Goal: Task Accomplishment & Management: Manage account settings

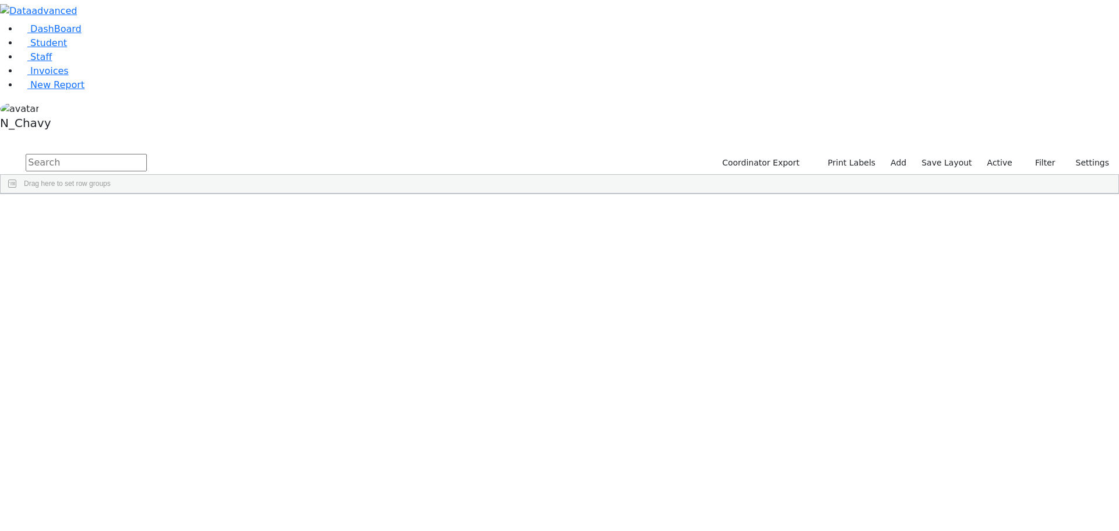
click at [998, 154] on label "Active" at bounding box center [1000, 163] width 36 height 18
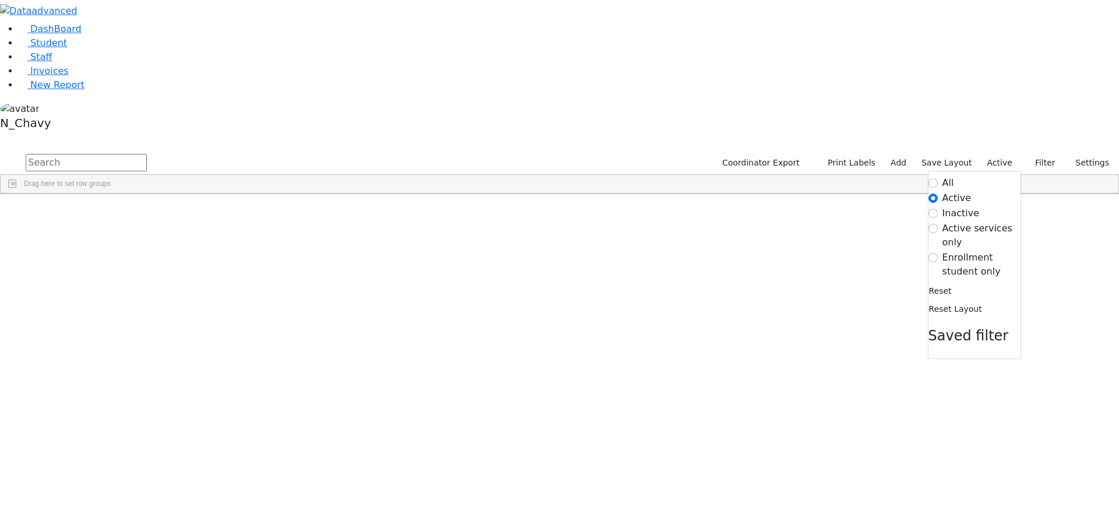
click at [960, 251] on label "Enrollment student only" at bounding box center [981, 265] width 78 height 28
click at [938, 253] on input "Enrollment student only" at bounding box center [932, 257] width 9 height 9
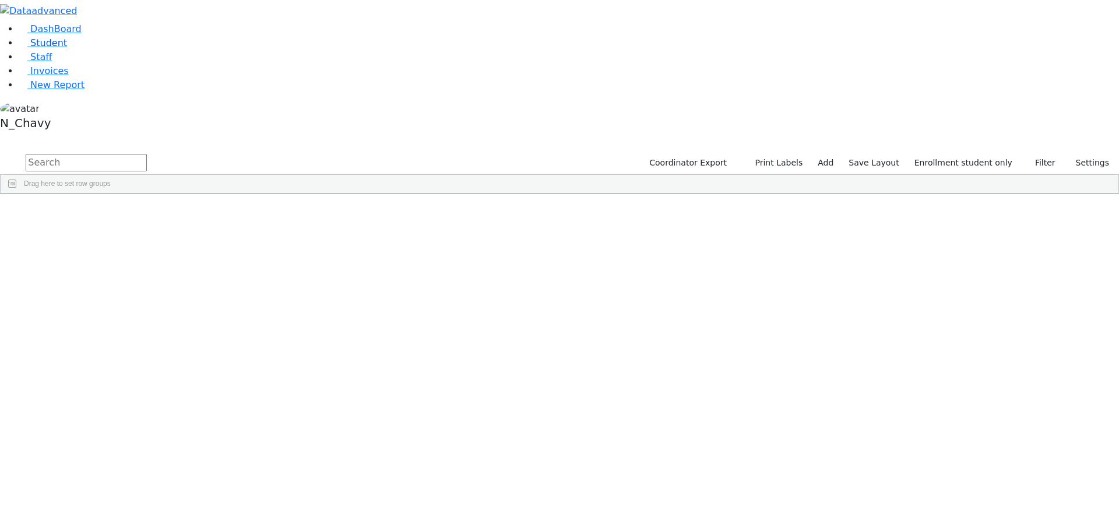
click at [67, 48] on link "Student" at bounding box center [43, 42] width 48 height 11
click at [147, 154] on input "text" at bounding box center [86, 162] width 121 height 17
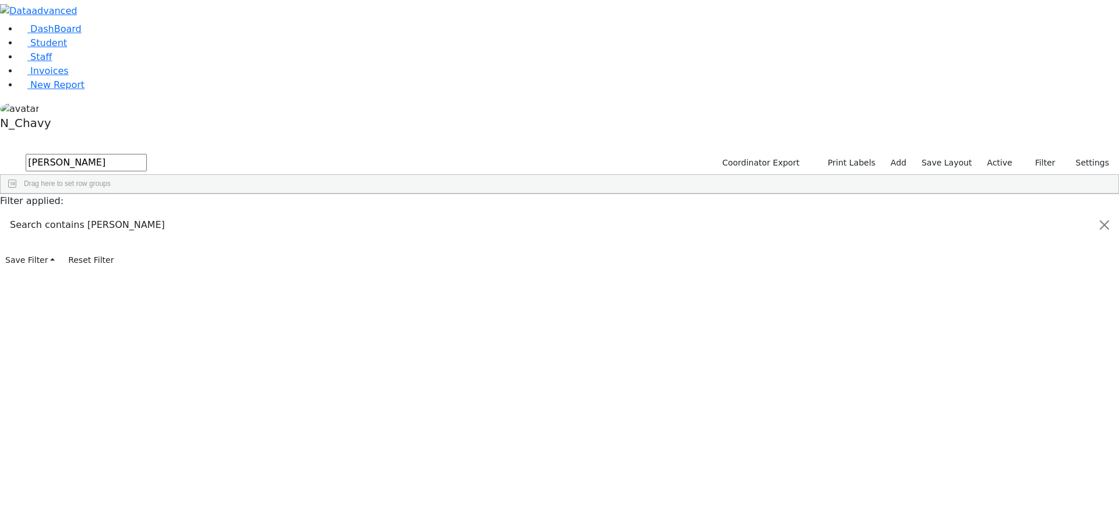
type input "breu"
click at [119, 229] on div "Breuer" at bounding box center [89, 237] width 60 height 16
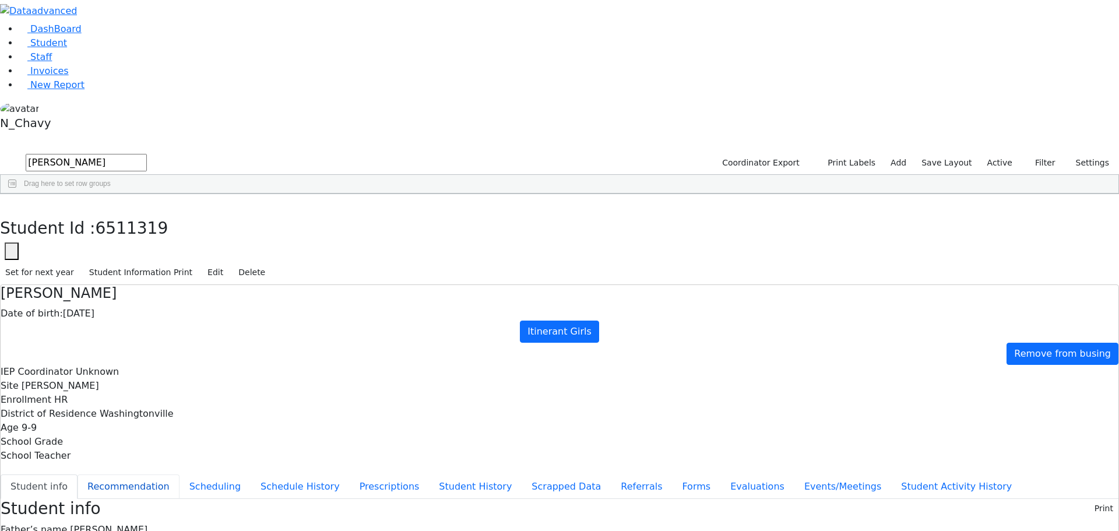
click at [180, 474] on button "Recommendation" at bounding box center [129, 486] width 102 height 24
checkbox input "true"
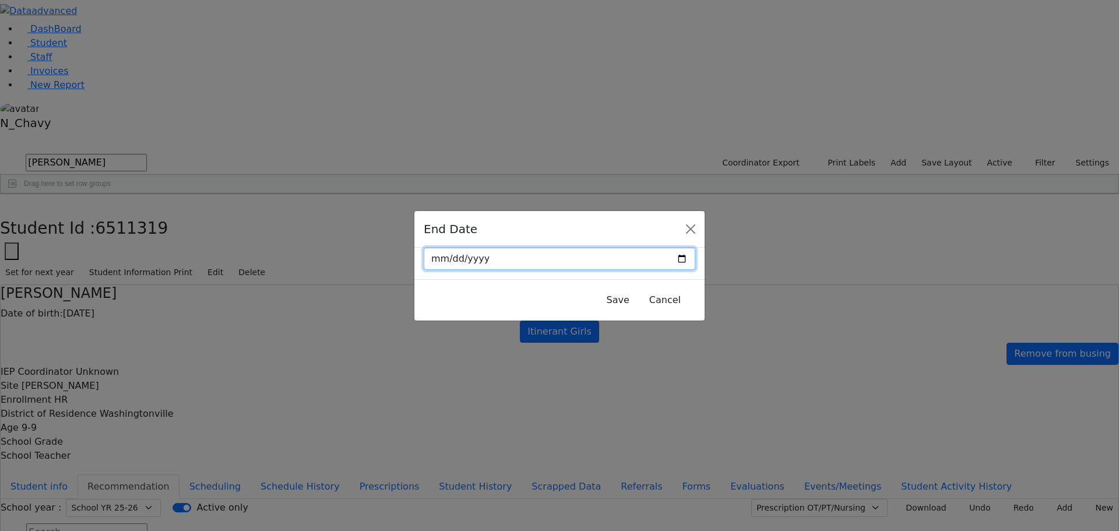
click at [655, 259] on input "date" at bounding box center [560, 259] width 272 height 22
type input "2025-09-11"
click at [599, 299] on button "Save" at bounding box center [618, 300] width 38 height 22
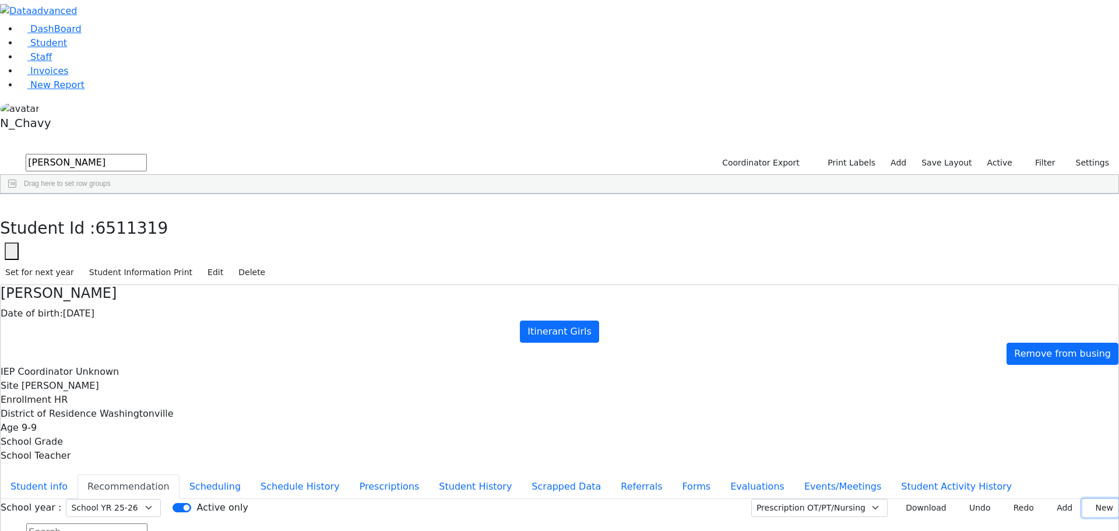
click at [1086, 499] on button "New" at bounding box center [1100, 508] width 36 height 18
type input "[DATE]"
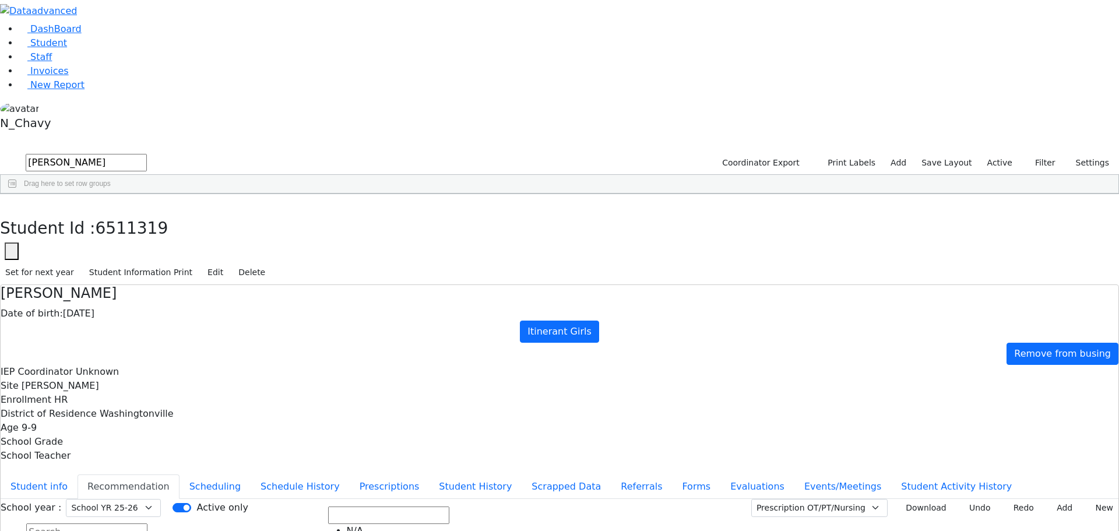
scroll to position [494, 0]
drag, startPoint x: 806, startPoint y: 295, endPoint x: 844, endPoint y: 273, distance: 43.9
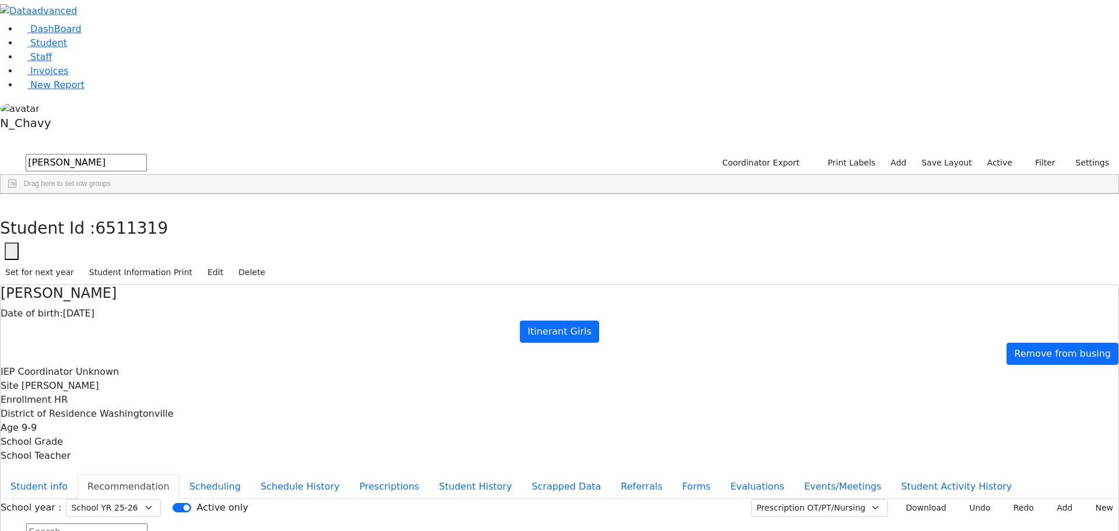
drag, startPoint x: 888, startPoint y: 286, endPoint x: 875, endPoint y: 286, distance: 12.8
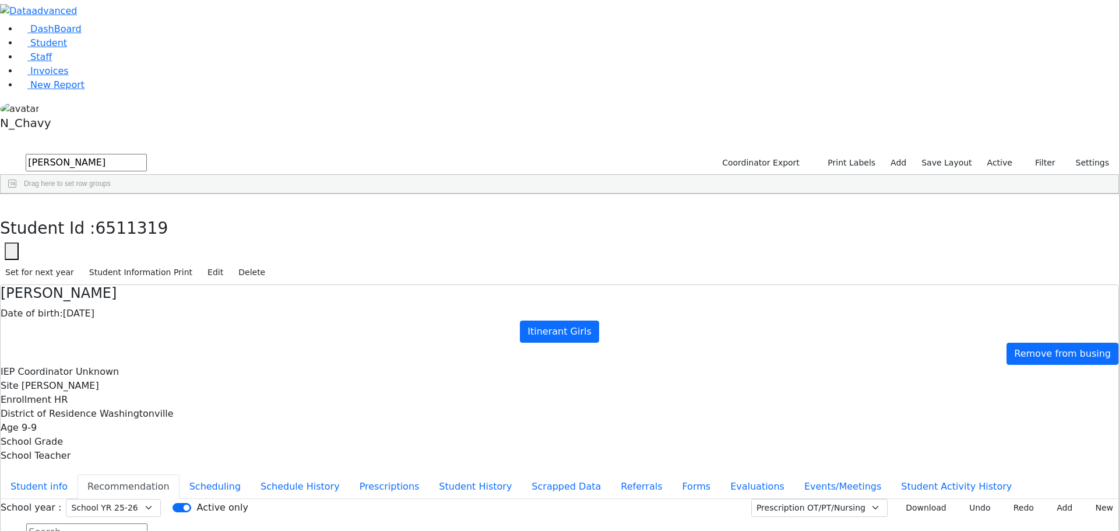
type input "[DATE]"
click at [78, 474] on button "Student info" at bounding box center [39, 486] width 77 height 24
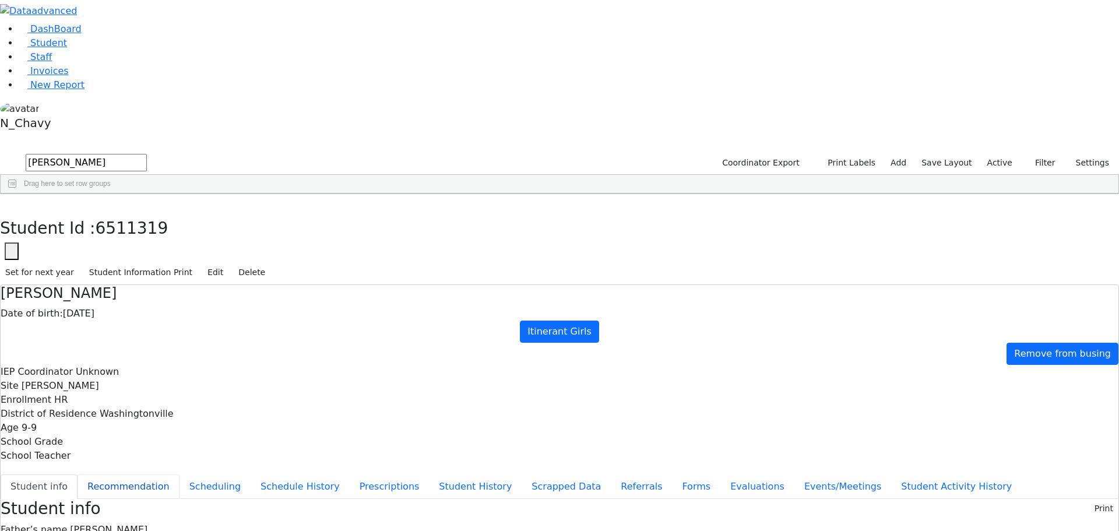
drag, startPoint x: 284, startPoint y: 164, endPoint x: 291, endPoint y: 165, distance: 7.0
click at [180, 474] on button "Recommendation" at bounding box center [129, 486] width 102 height 24
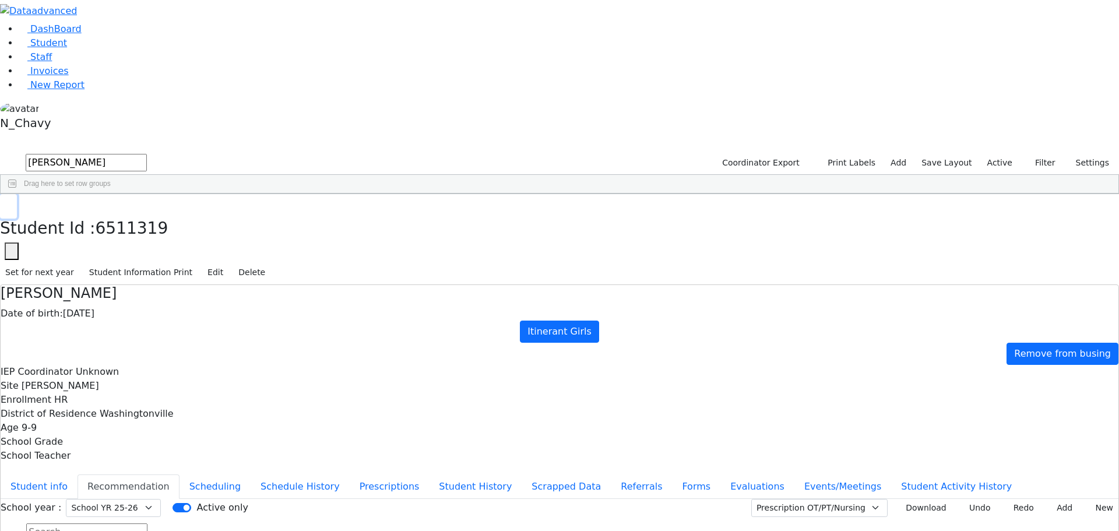
click at [17, 194] on button "button" at bounding box center [8, 206] width 17 height 24
click at [135, 229] on div "Breuer" at bounding box center [100, 237] width 69 height 16
click at [12, 203] on icon "button" at bounding box center [8, 206] width 6 height 7
drag, startPoint x: 207, startPoint y: 48, endPoint x: 214, endPoint y: 42, distance: 9.1
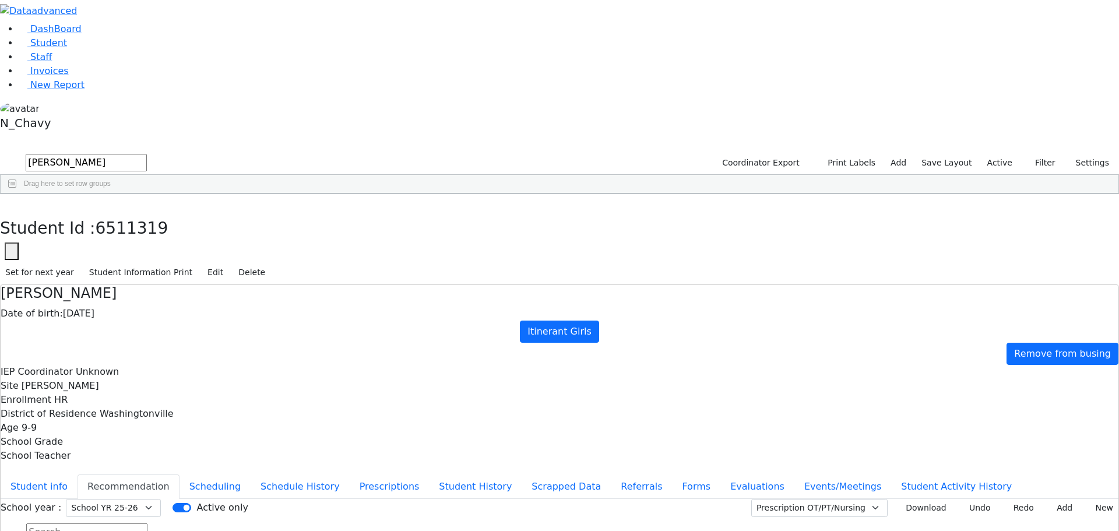
click at [147, 154] on input "breu" at bounding box center [86, 162] width 121 height 17
click at [226, 32] on div "DashBoard Student Staff Invoices New Report 4" at bounding box center [559, 319] width 1119 height 639
click at [147, 154] on input "breu" at bounding box center [86, 162] width 121 height 17
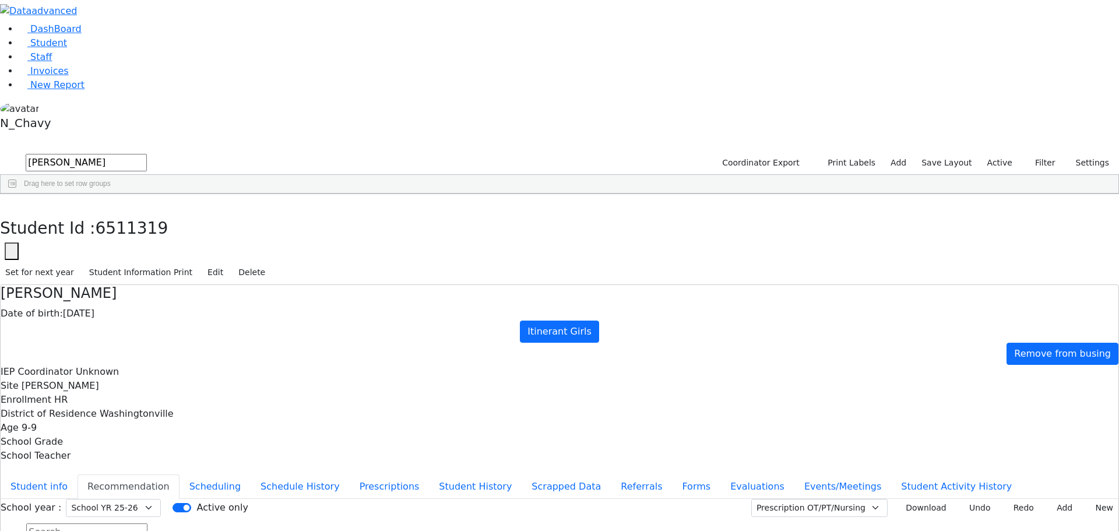
click at [147, 154] on input "breu" at bounding box center [86, 162] width 121 height 17
type input "goldm"
click at [135, 262] on div "Goldman" at bounding box center [100, 270] width 69 height 16
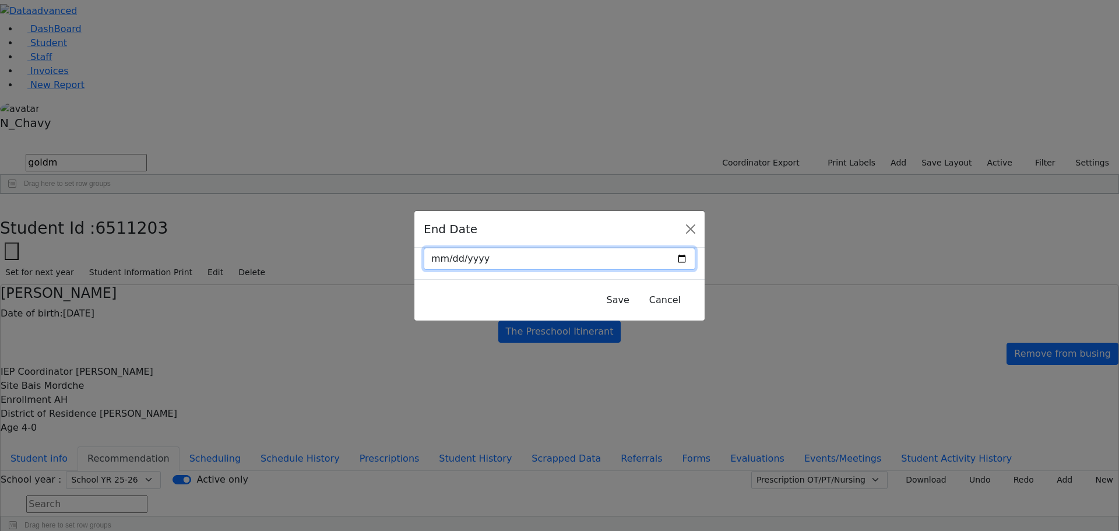
click at [658, 258] on input "[DATE]" at bounding box center [560, 259] width 272 height 22
type input "2025-09-19"
click at [599, 295] on button "Save" at bounding box center [618, 300] width 38 height 22
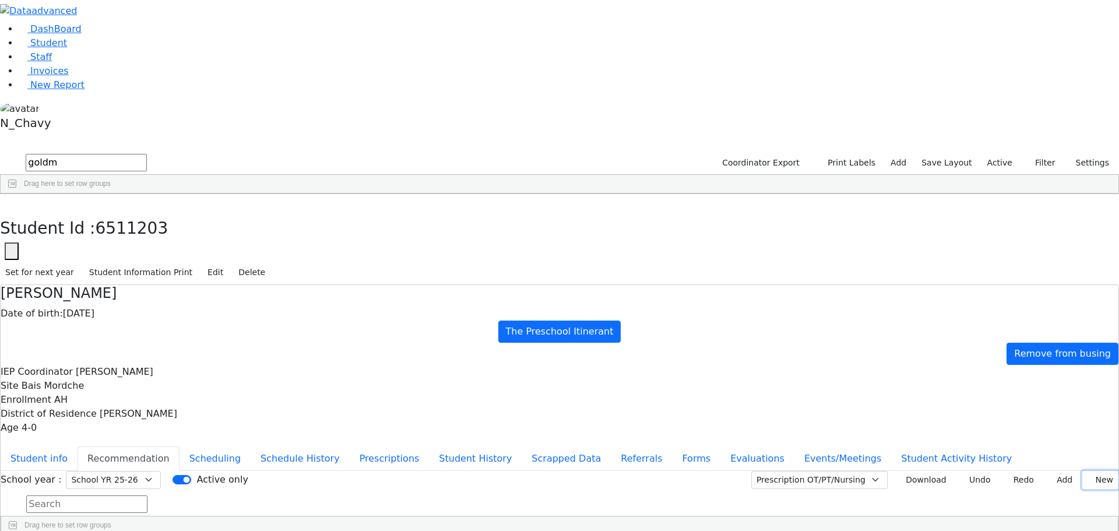
click at [1082, 471] on button "New" at bounding box center [1100, 480] width 36 height 18
drag, startPoint x: 382, startPoint y: 245, endPoint x: 391, endPoint y: 235, distance: 12.8
type input "2025-09-16"
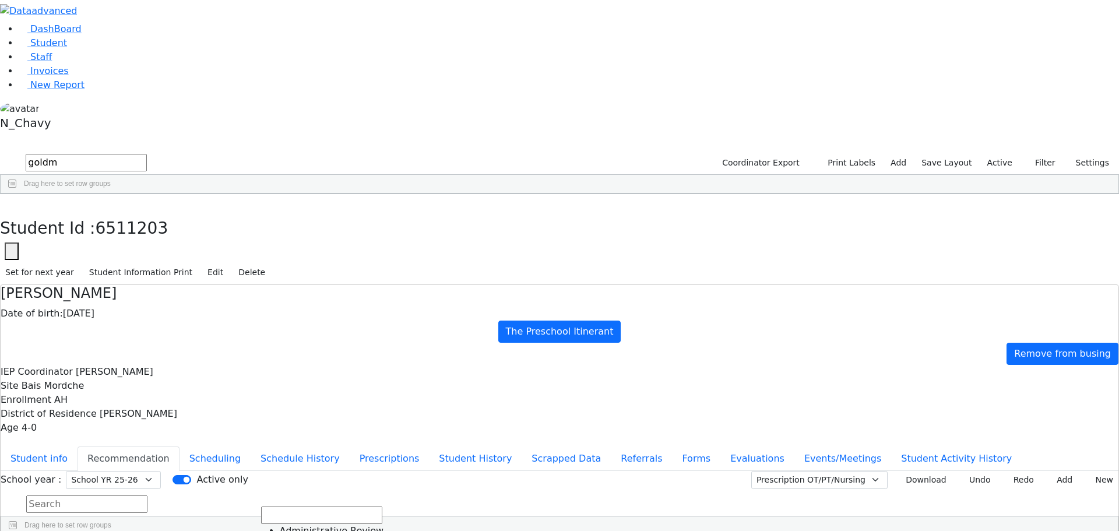
scroll to position [0, 0]
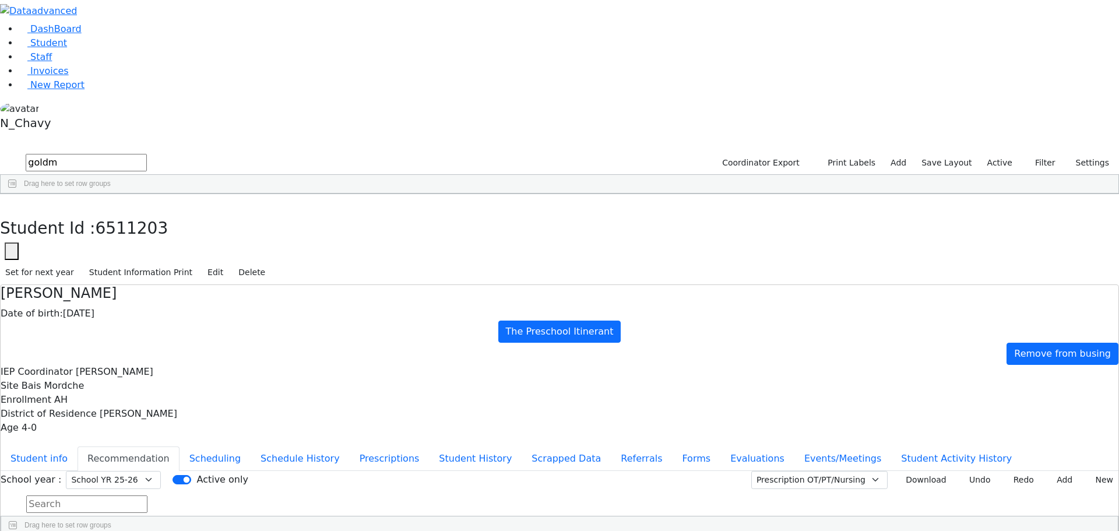
click at [251, 446] on button "Scheduling" at bounding box center [215, 458] width 71 height 24
click at [180, 446] on button "Recommendation" at bounding box center [129, 458] width 102 height 24
click at [794, 446] on button "Events/Meetings" at bounding box center [842, 458] width 97 height 24
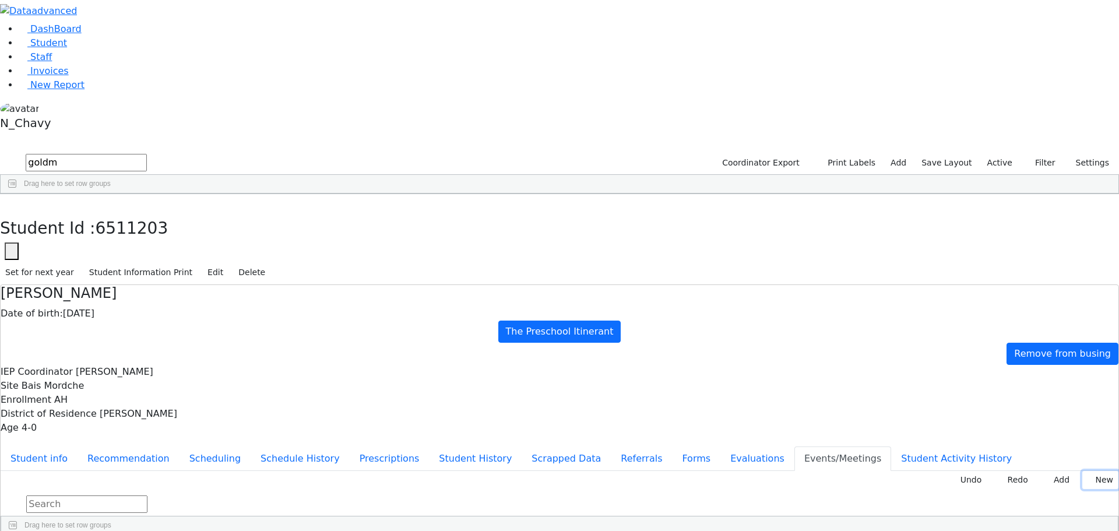
click at [1090, 471] on button "New" at bounding box center [1100, 480] width 36 height 18
type input "2025-09-16"
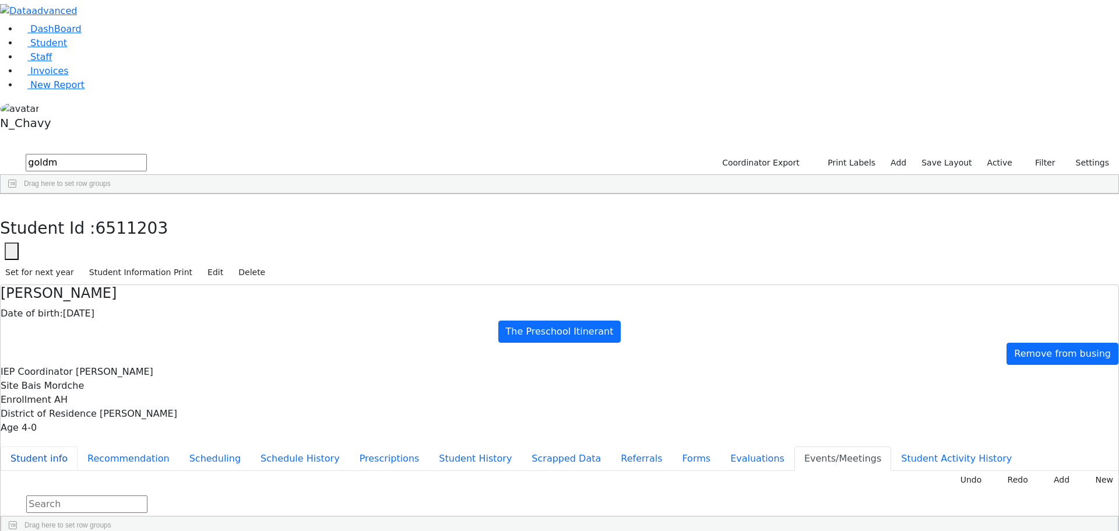
click at [78, 446] on button "Student info" at bounding box center [39, 458] width 77 height 24
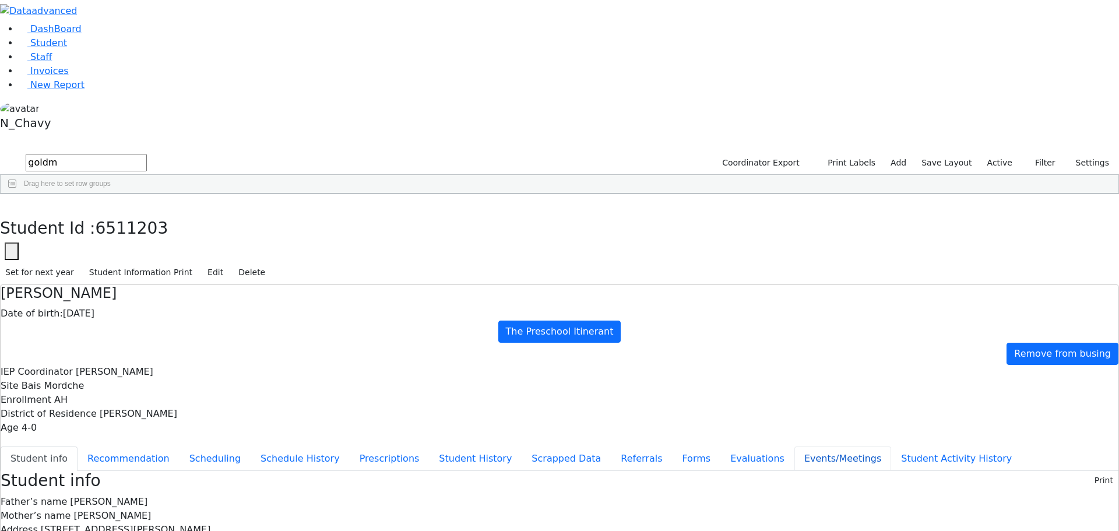
click at [794, 446] on button "Events/Meetings" at bounding box center [842, 458] width 97 height 24
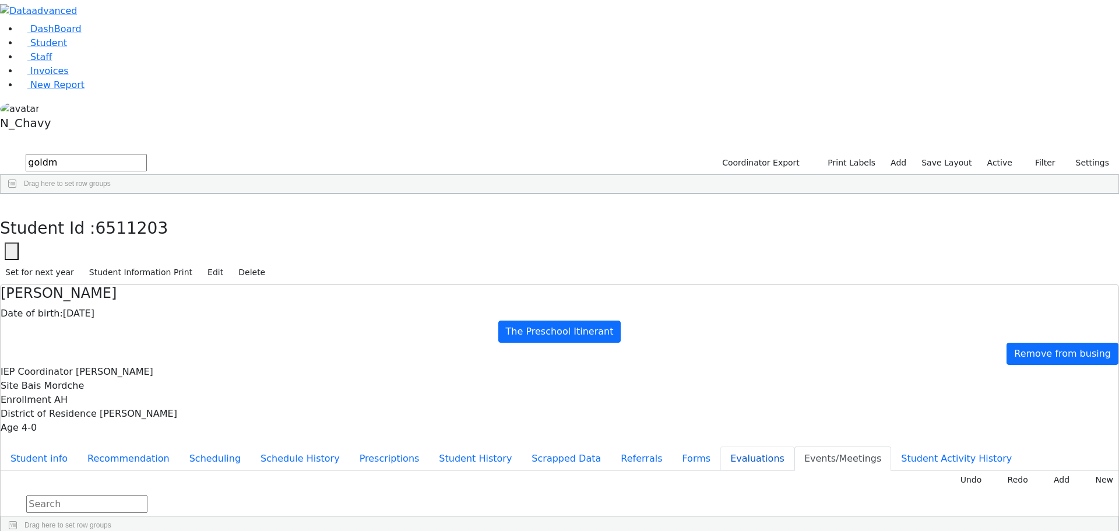
click at [720, 446] on button "Evaluations" at bounding box center [757, 458] width 74 height 24
click at [78, 446] on button "Student info" at bounding box center [39, 458] width 77 height 24
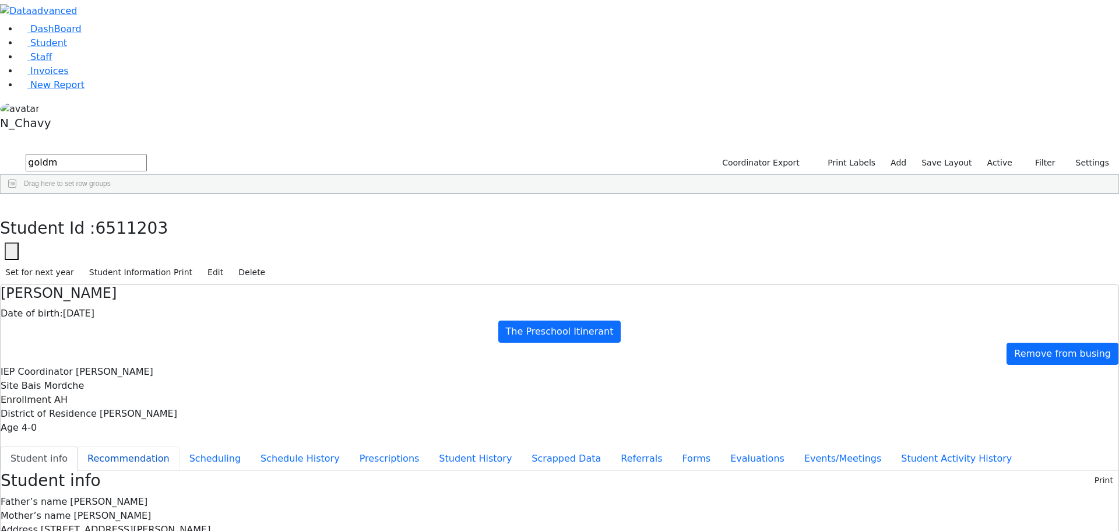
click at [180, 446] on button "Recommendation" at bounding box center [129, 458] width 102 height 24
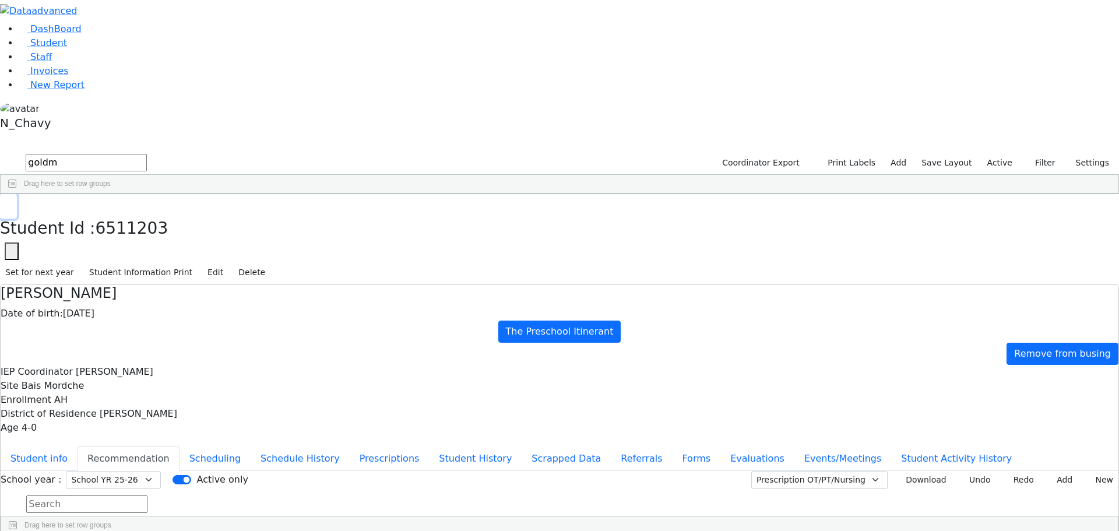
click at [12, 203] on icon "button" at bounding box center [8, 206] width 6 height 7
click at [67, 48] on link "Student" at bounding box center [43, 42] width 48 height 11
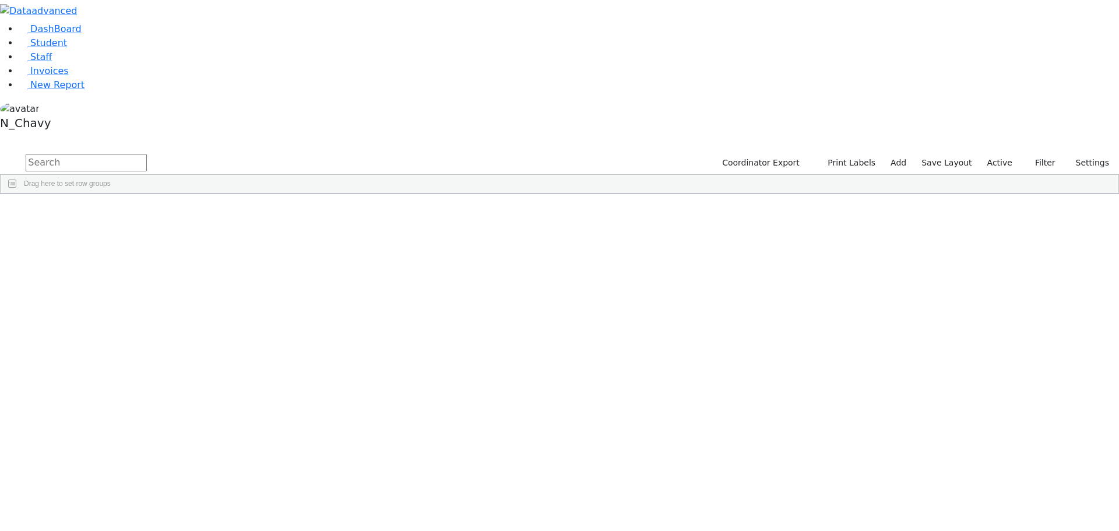
click at [147, 154] on input "text" at bounding box center [86, 162] width 121 height 17
type input "kaufma"
click at [119, 213] on div "Kaufman" at bounding box center [89, 221] width 60 height 16
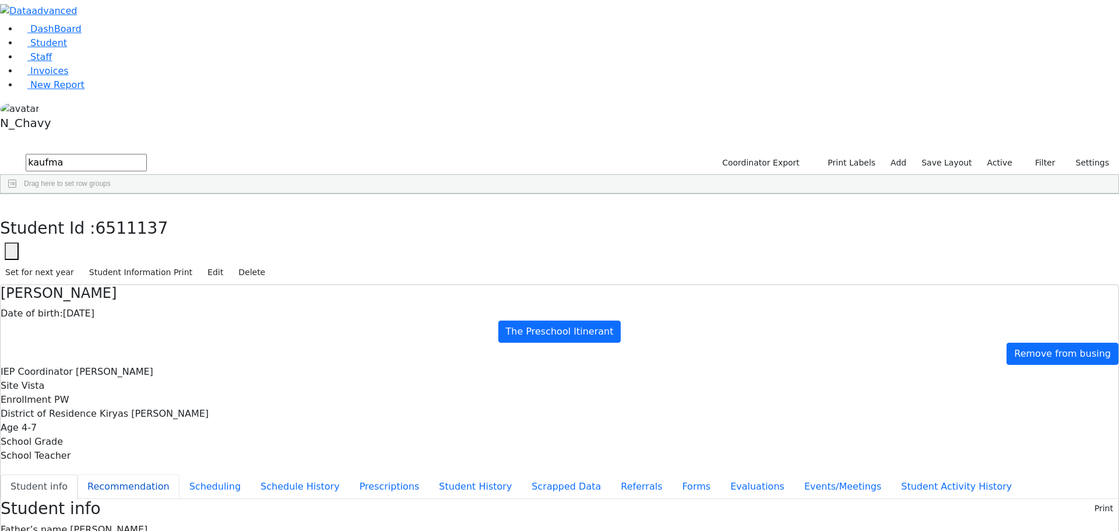
click at [180, 474] on button "Recommendation" at bounding box center [129, 486] width 102 height 24
checkbox input "true"
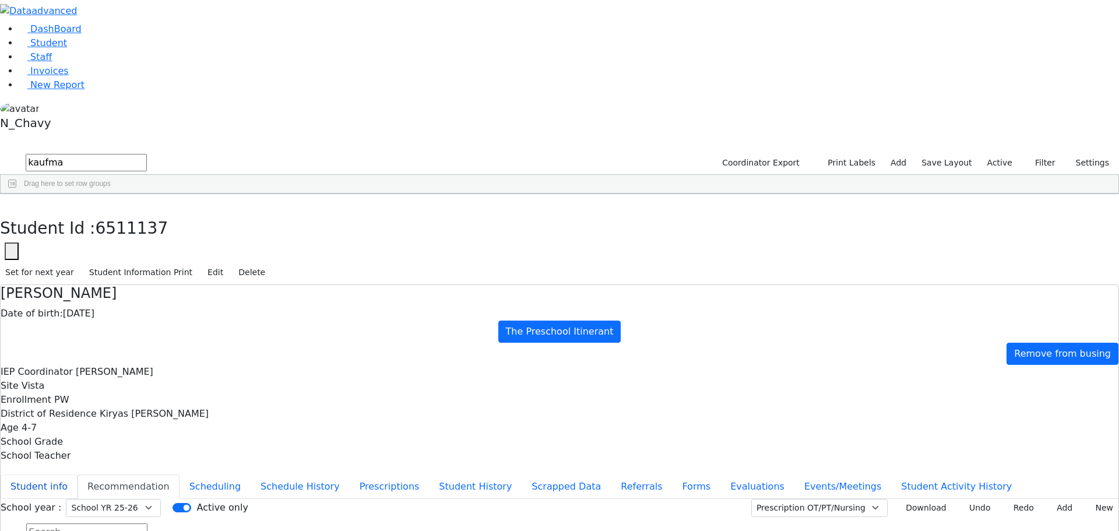
click at [78, 474] on button "Student info" at bounding box center [39, 486] width 77 height 24
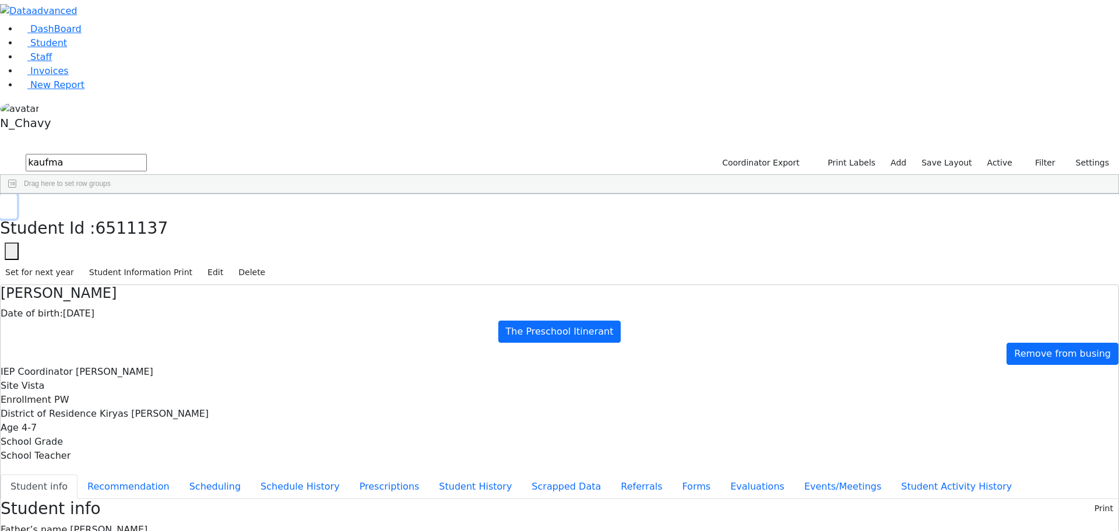
click at [12, 203] on icon "button" at bounding box center [8, 206] width 6 height 7
click at [1005, 154] on label "Active" at bounding box center [1000, 163] width 36 height 18
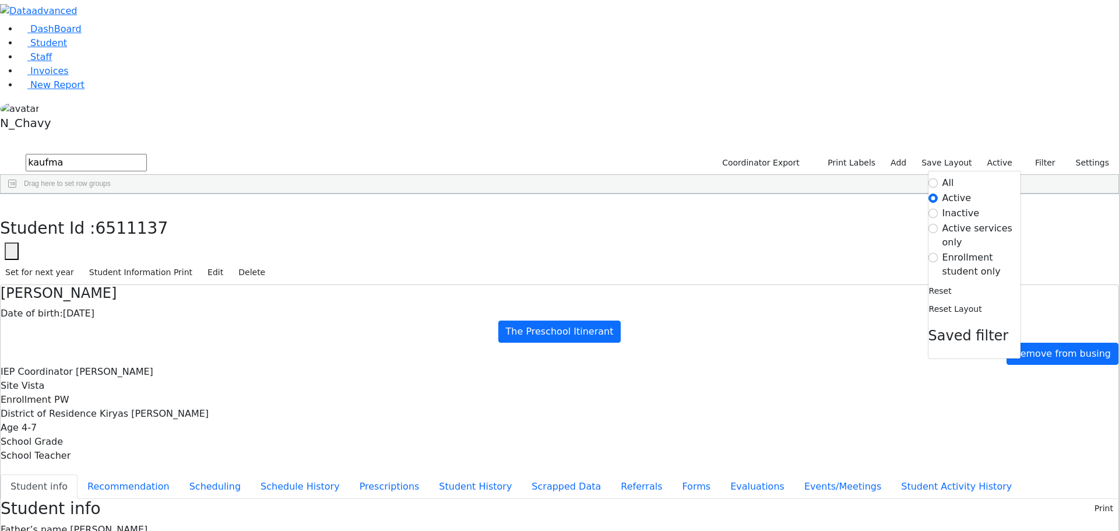
click at [974, 251] on label "Enrollment student only" at bounding box center [981, 265] width 78 height 28
click at [938, 253] on input "Enrollment student only" at bounding box center [932, 257] width 9 height 9
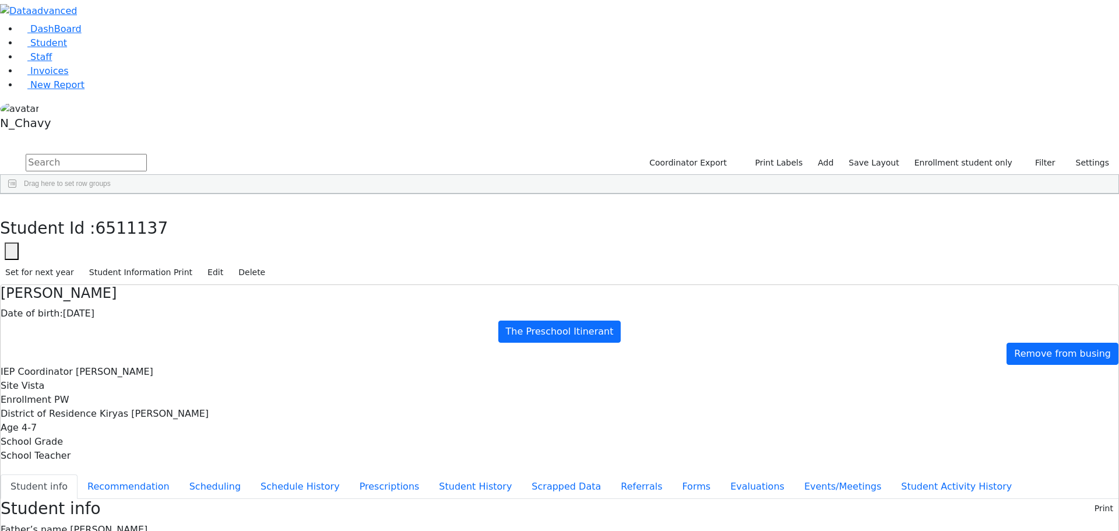
click at [119, 490] on div "[PERSON_NAME]" at bounding box center [89, 498] width 60 height 16
drag, startPoint x: 360, startPoint y: 425, endPoint x: 494, endPoint y: 432, distance: 134.3
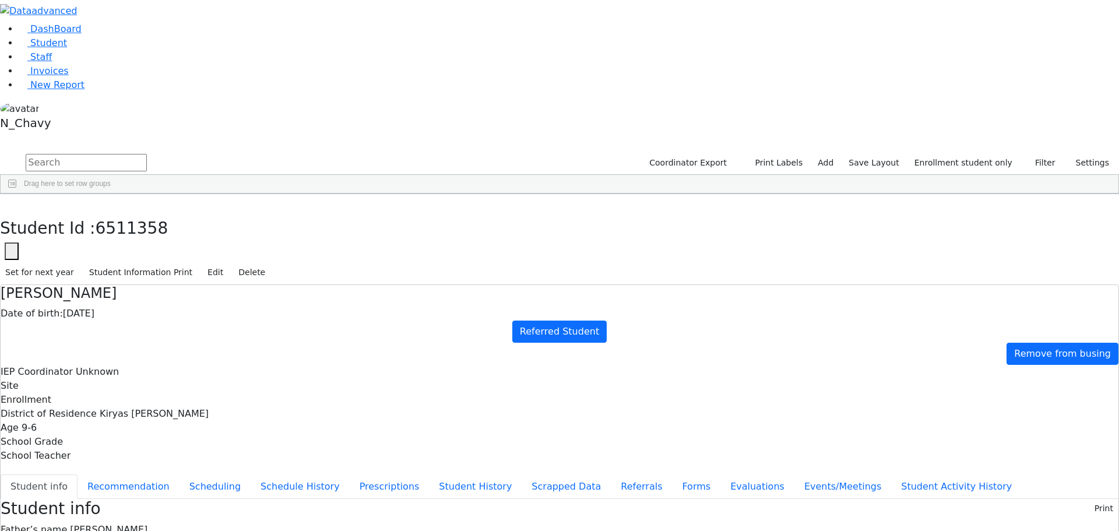
click at [119, 458] on div "Fleischman" at bounding box center [89, 466] width 60 height 16
click at [794, 474] on button "Events/Meetings" at bounding box center [842, 486] width 97 height 24
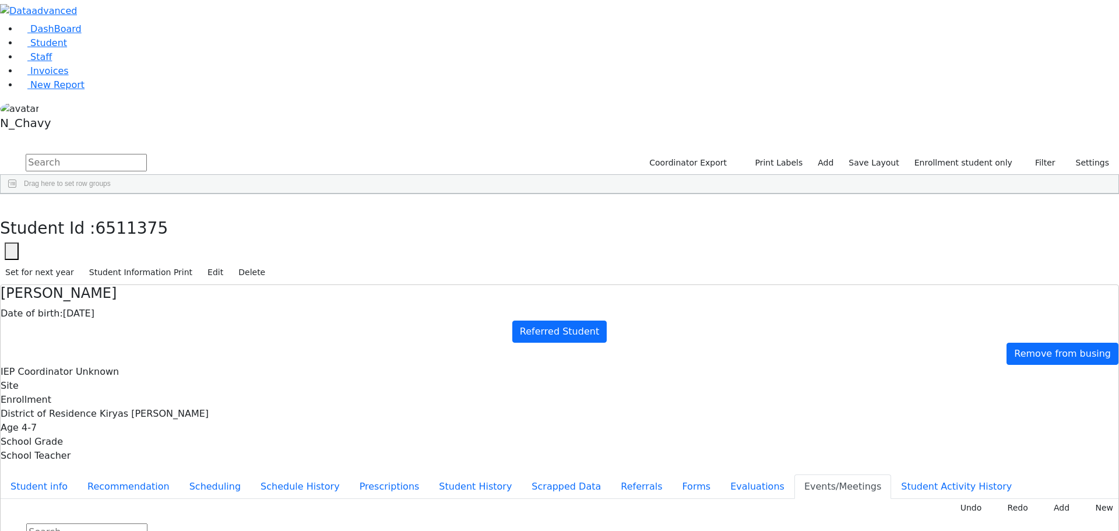
type input "2025-11-10"
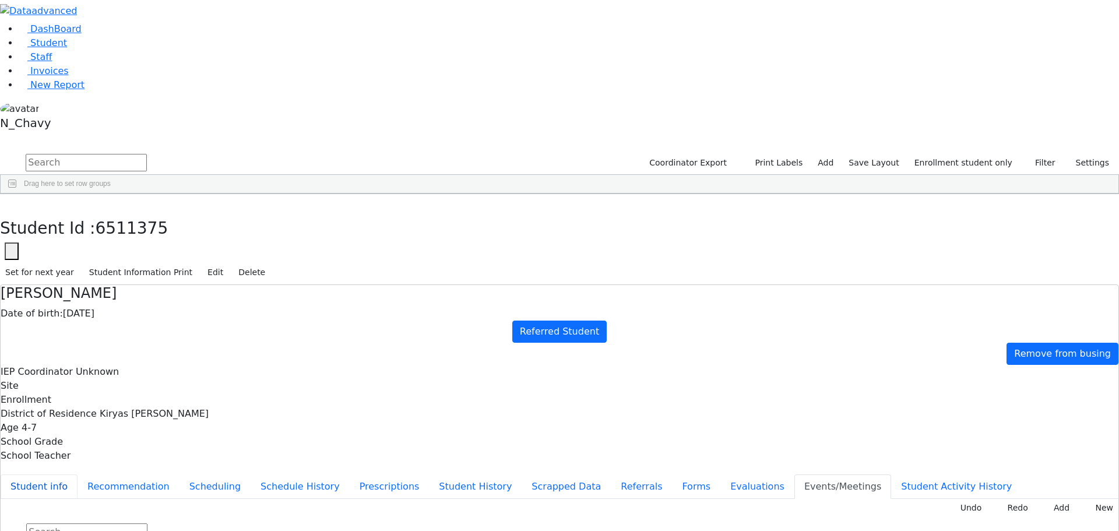
click at [78, 474] on button "Student info" at bounding box center [39, 486] width 77 height 24
click at [611, 474] on button "Referrals" at bounding box center [641, 486] width 61 height 24
drag, startPoint x: 1051, startPoint y: 184, endPoint x: 1037, endPoint y: 190, distance: 15.4
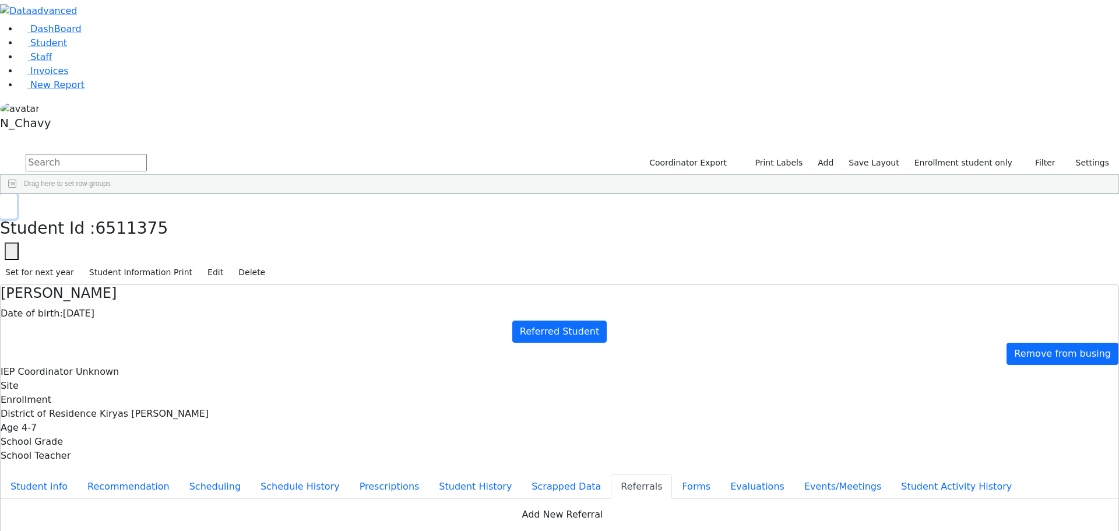
click at [12, 203] on icon "button" at bounding box center [8, 206] width 6 height 7
click at [147, 154] on input "text" at bounding box center [86, 162] width 121 height 17
type input "dersho"
drag, startPoint x: 92, startPoint y: 83, endPoint x: 100, endPoint y: 83, distance: 7.6
click at [67, 48] on link "Student" at bounding box center [43, 42] width 48 height 11
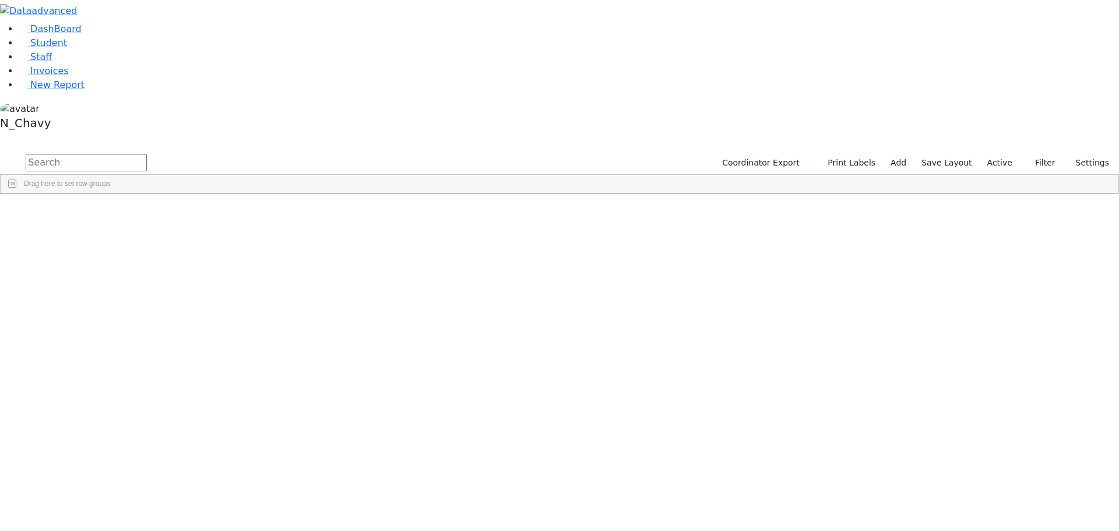
click at [147, 154] on input "text" at bounding box center [86, 162] width 121 height 17
type input "dersh"
click at [119, 213] on div "Dershowitz" at bounding box center [89, 221] width 60 height 16
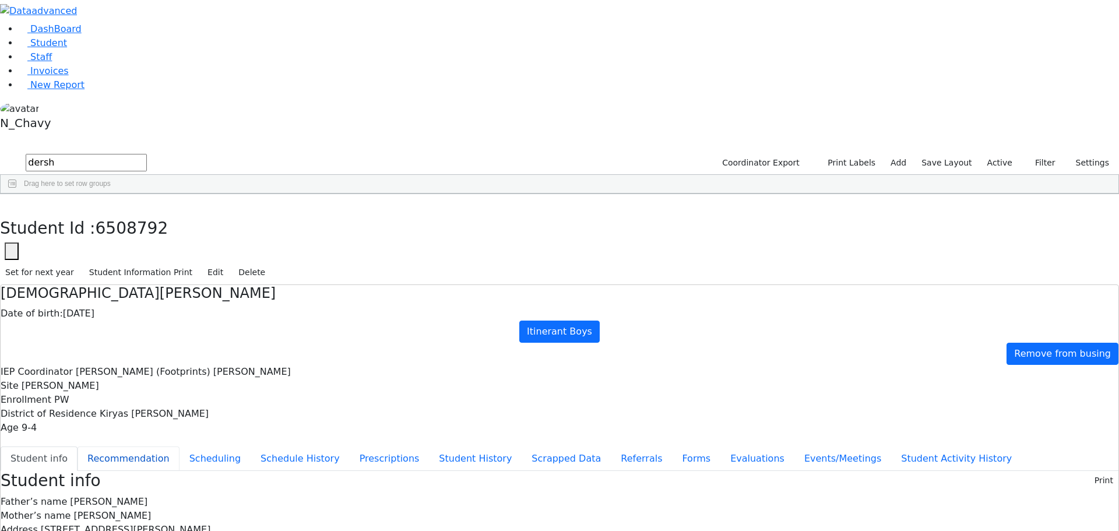
click at [180, 446] on button "Recommendation" at bounding box center [129, 458] width 102 height 24
checkbox input "true"
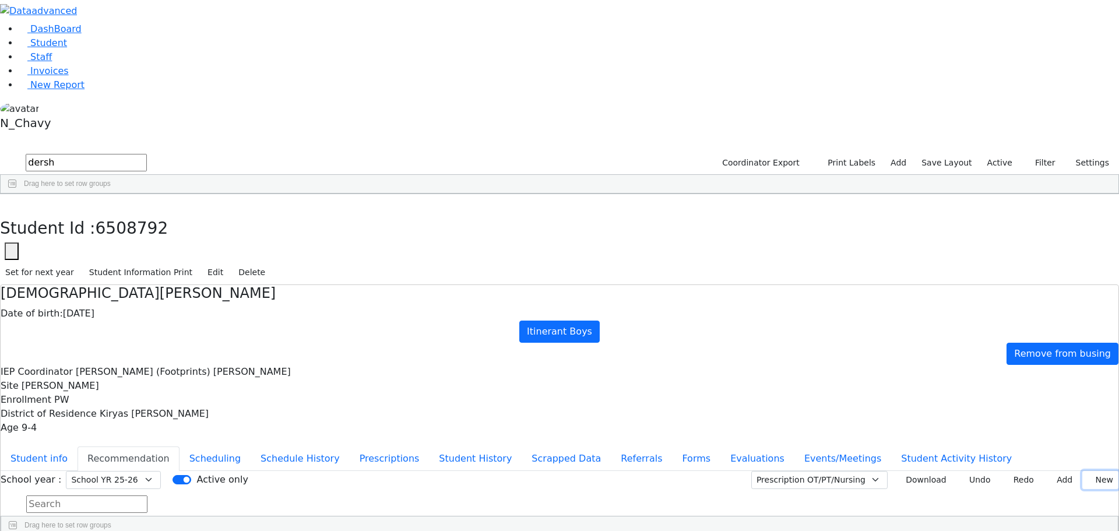
click at [1092, 471] on button "New" at bounding box center [1100, 480] width 36 height 18
type input "[DATE]"
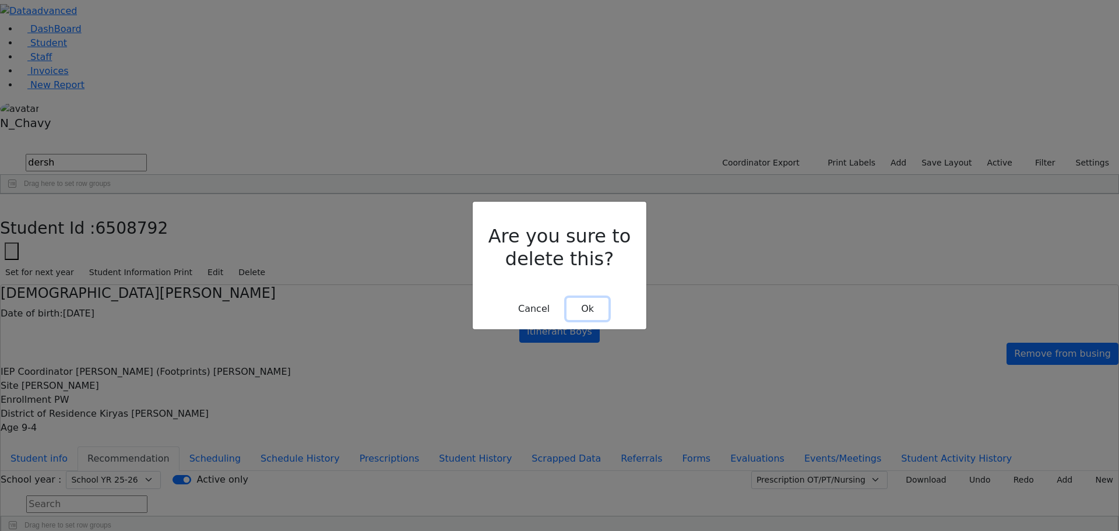
click at [592, 298] on button "Ok" at bounding box center [588, 309] width 42 height 22
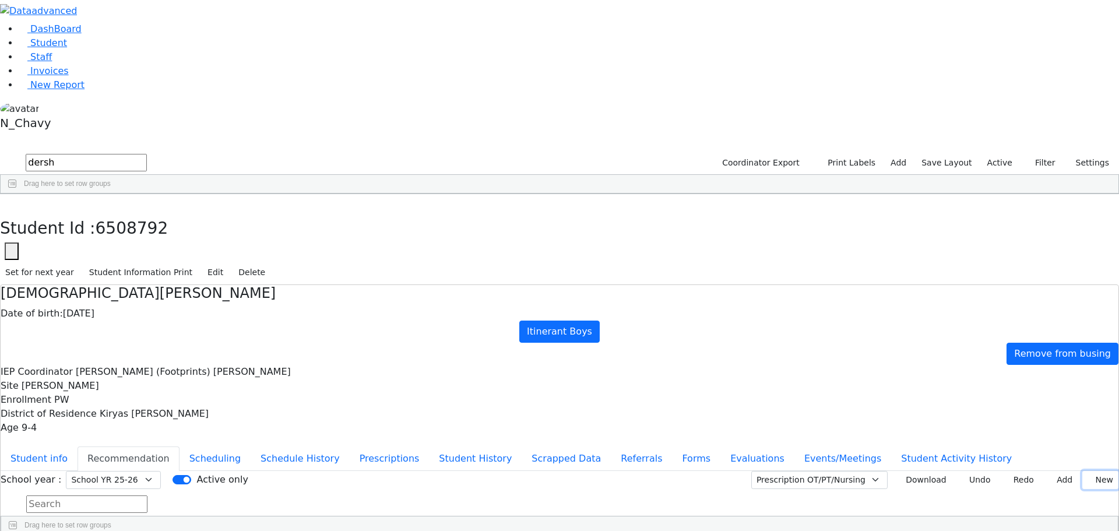
click at [1082, 471] on button "New" at bounding box center [1100, 480] width 36 height 18
type input "[DATE]"
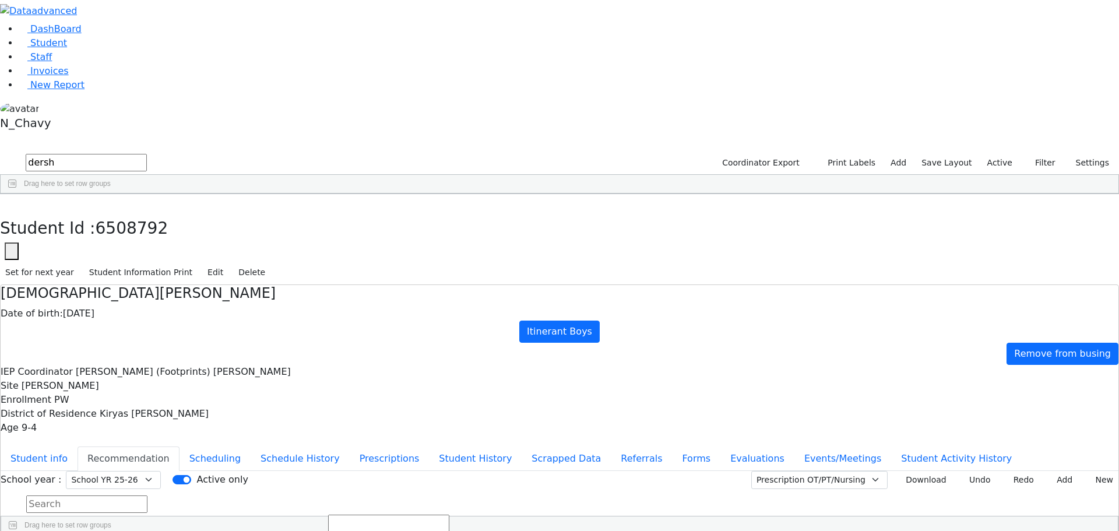
scroll to position [233, 0]
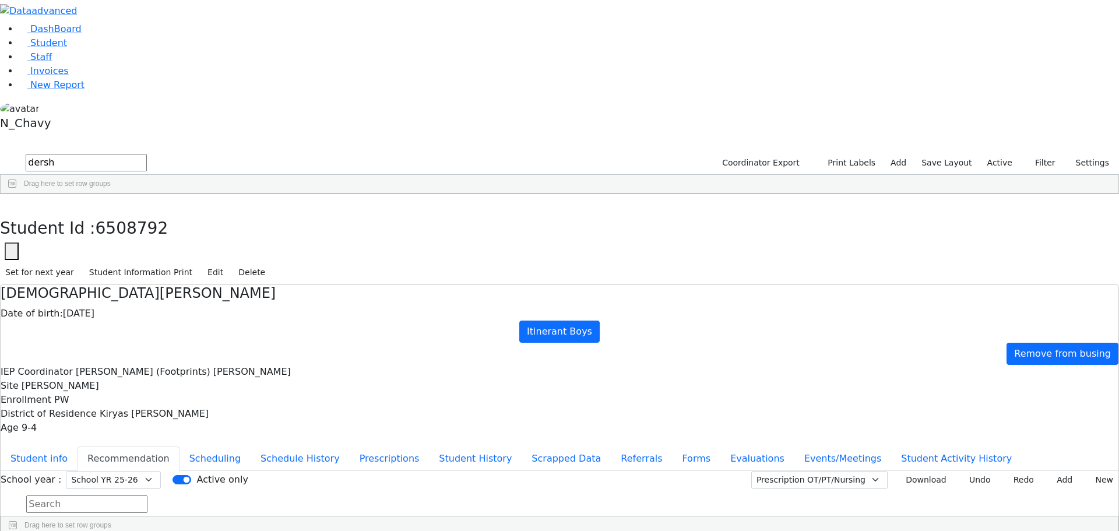
click at [1047, 471] on button "Add" at bounding box center [1061, 480] width 34 height 18
click at [161, 471] on select "Select School YR Summer YR 25 School YR 25-26 Summer YR 25 School YR 24-25 Summ…" at bounding box center [113, 480] width 95 height 18
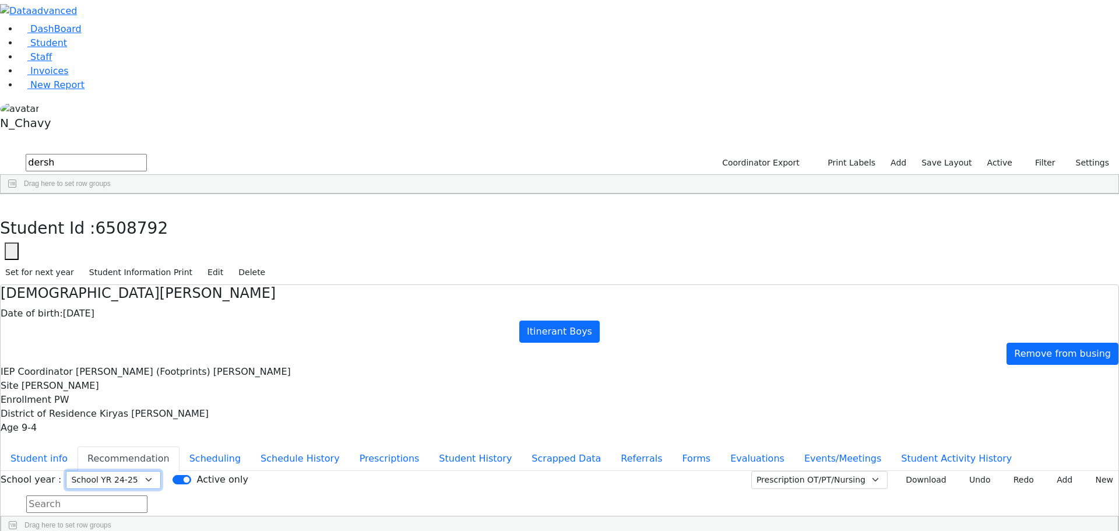
click at [161, 471] on select "Select School YR Summer YR 25 School YR 25-26 Summer YR 25 School YR 24-25 Summ…" at bounding box center [113, 480] width 95 height 18
select select "212"
click at [161, 471] on select "Select School YR Summer YR 25 School YR 25-26 Summer YR 25 School YR 24-25 Summ…" at bounding box center [113, 480] width 95 height 18
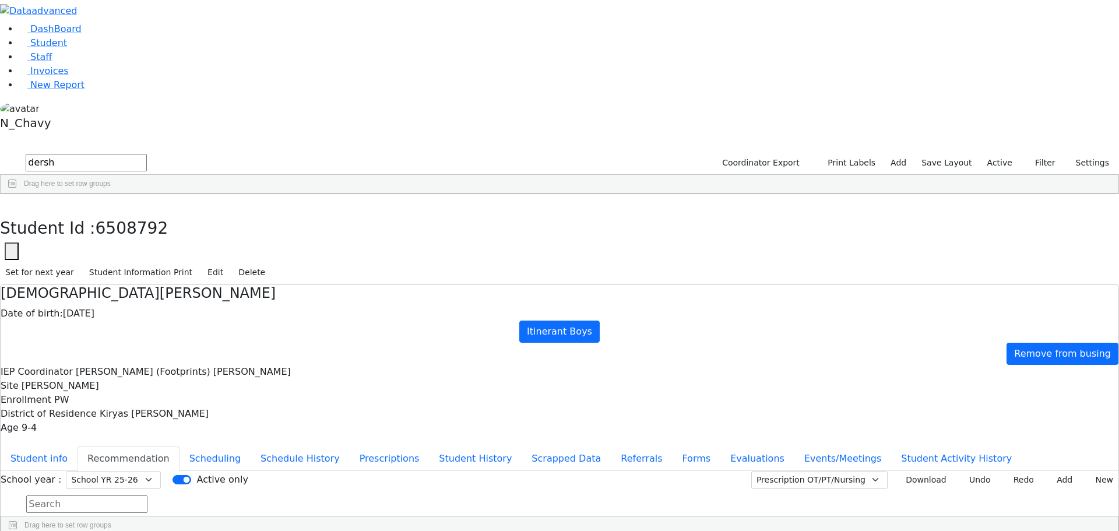
type input "2025-09-02"
drag, startPoint x: 888, startPoint y: 344, endPoint x: 747, endPoint y: 347, distance: 141.7
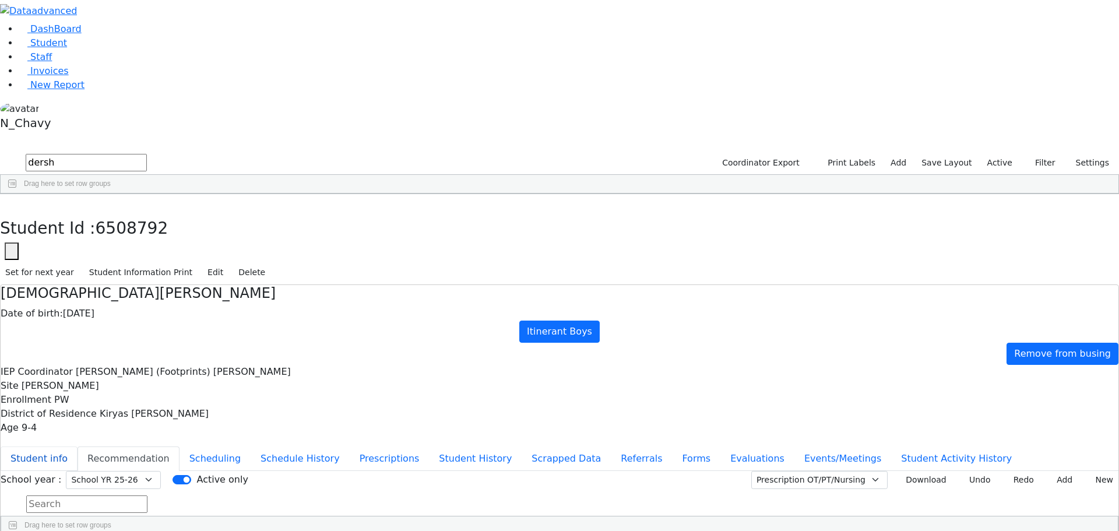
click at [78, 446] on button "Student info" at bounding box center [39, 458] width 77 height 24
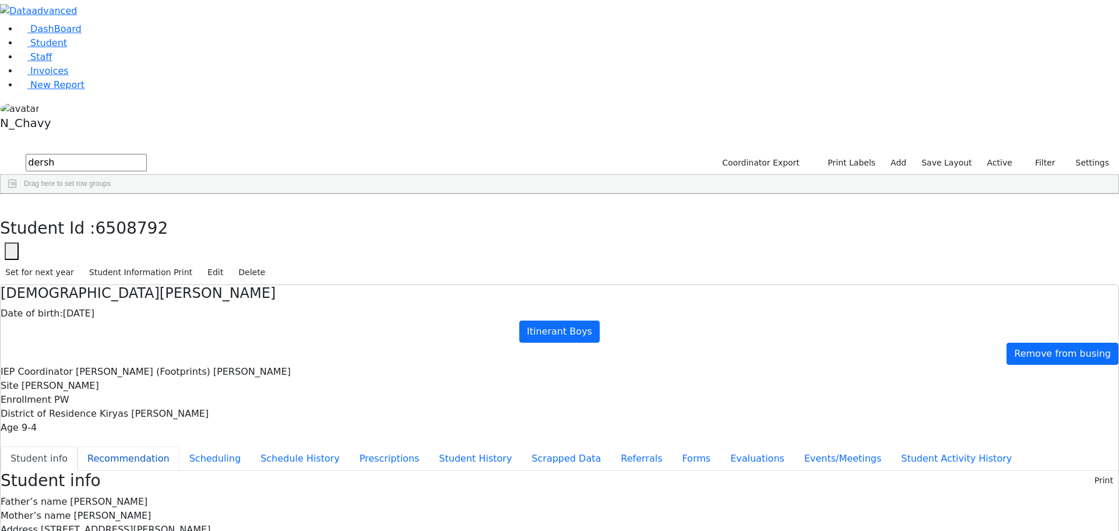
click at [180, 446] on button "Recommendation" at bounding box center [129, 458] width 102 height 24
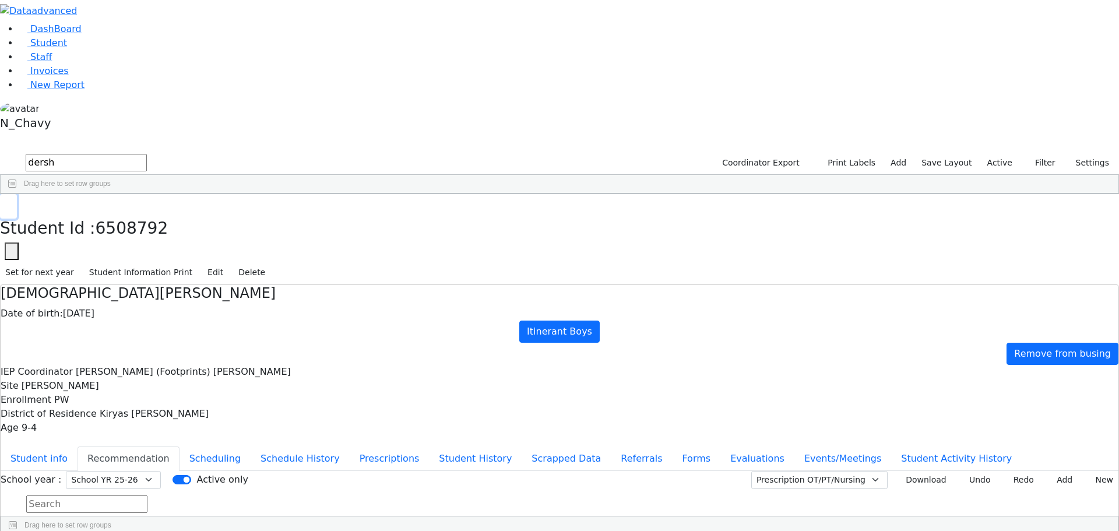
click at [17, 194] on button "button" at bounding box center [8, 206] width 17 height 24
click at [147, 154] on input "dersh" at bounding box center [86, 162] width 121 height 17
click at [147, 154] on input "text" at bounding box center [86, 162] width 121 height 17
type input "dersho"
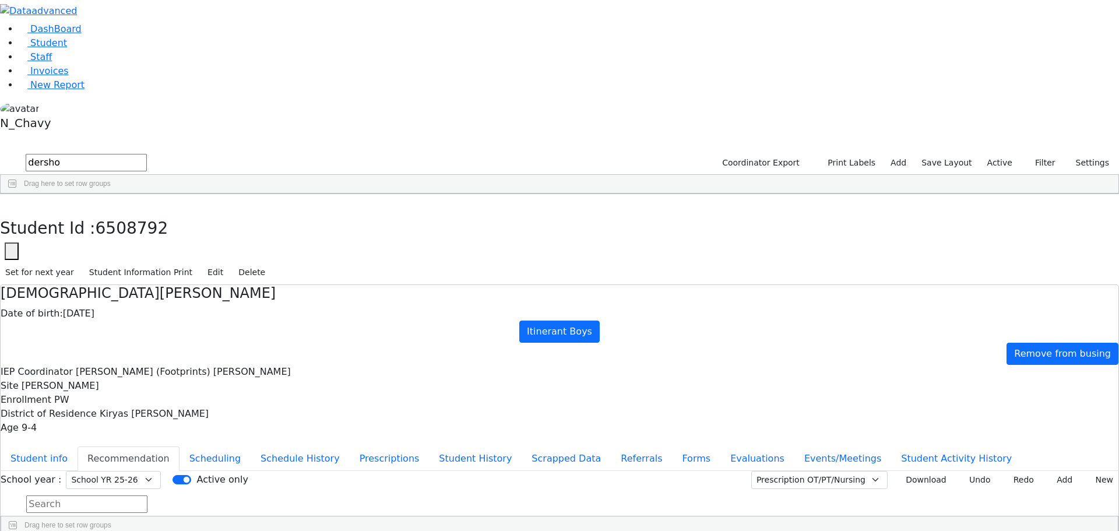
click at [135, 213] on div "Dershowitz" at bounding box center [100, 221] width 69 height 16
click at [228, 263] on button "Edit" at bounding box center [215, 272] width 26 height 18
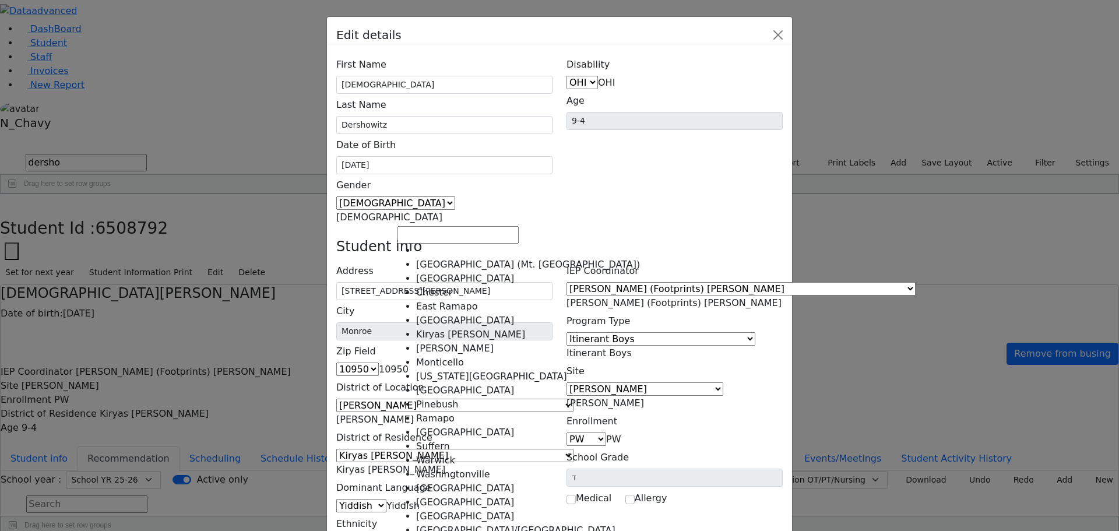
click at [414, 414] on span "[PERSON_NAME]" at bounding box center [375, 419] width 78 height 11
select select "16"
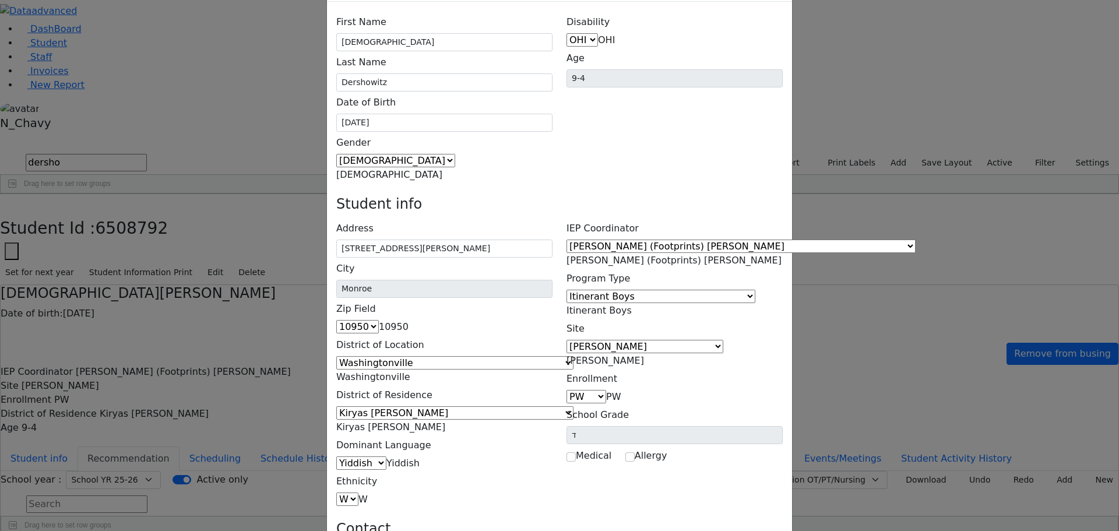
scroll to position [75, 0]
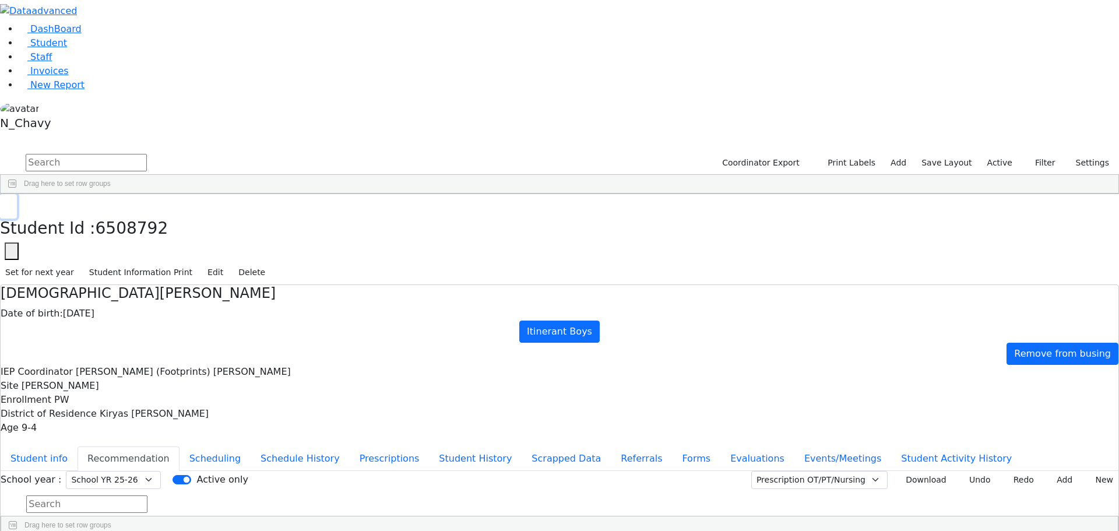
click at [5, 203] on use "button" at bounding box center [5, 203] width 0 height 0
click at [147, 154] on input "text" at bounding box center [86, 162] width 121 height 17
type input "der"
click at [480, 327] on div "Kiryas [PERSON_NAME]" at bounding box center [450, 335] width 60 height 16
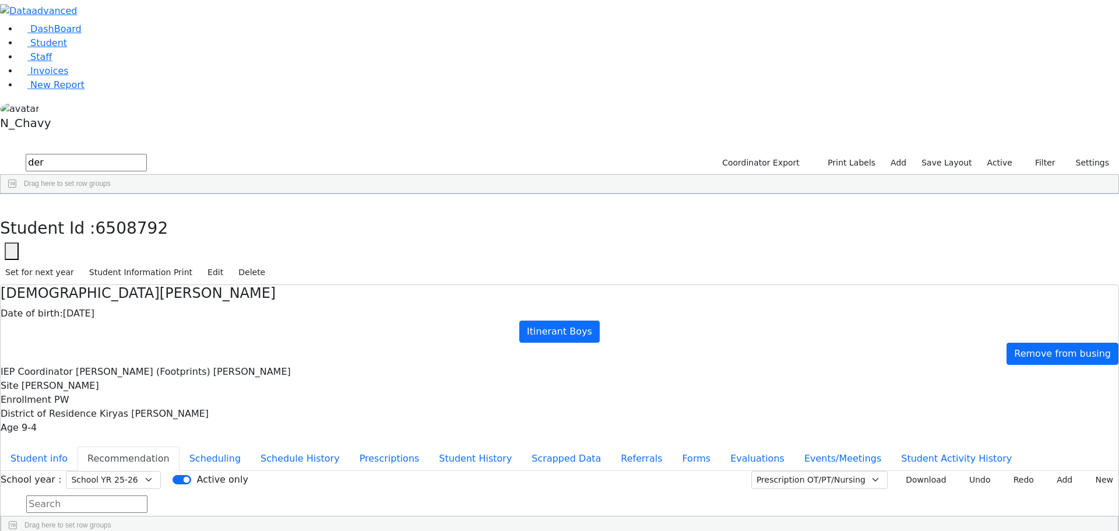
click at [237, 284] on div "Shia Dershowitz Date of birth: 05/17/2016 Itinerant Boys Remove from busing IEP…" at bounding box center [559, 410] width 1119 height 252
click at [78, 446] on button "Student info" at bounding box center [39, 458] width 77 height 24
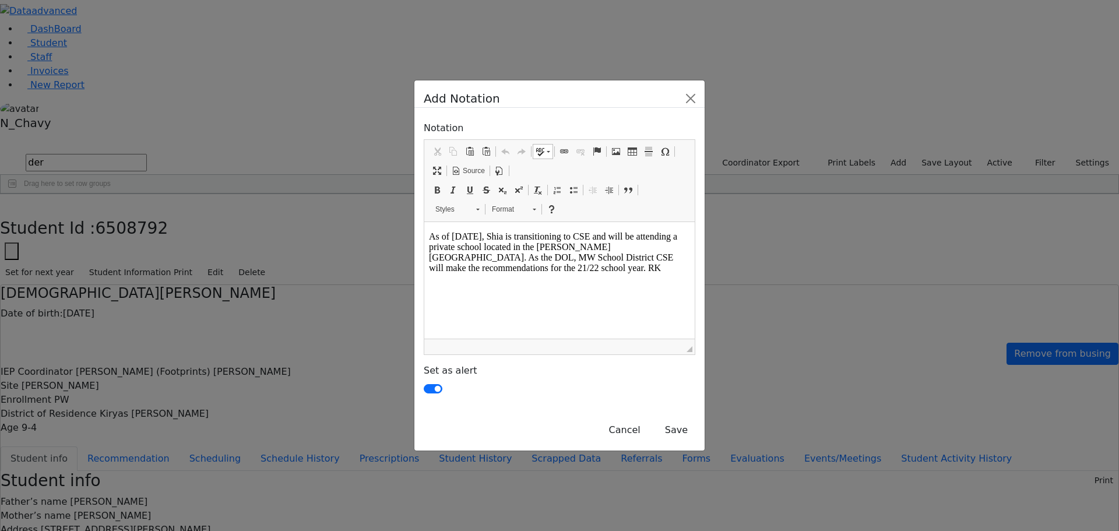
scroll to position [0, 0]
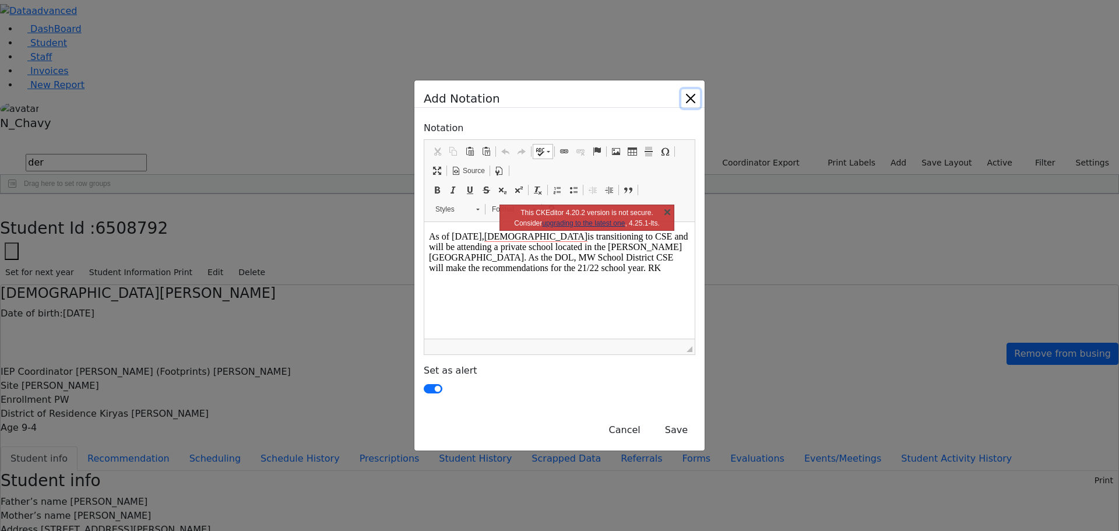
click at [664, 212] on link "X" at bounding box center [668, 212] width 12 height 12
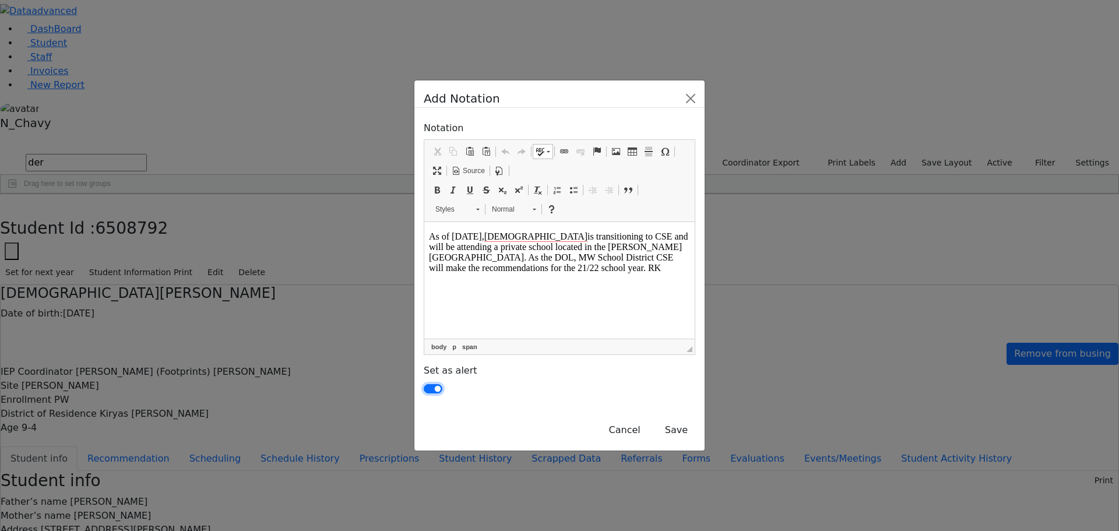
click at [424, 384] on input "checkbox" at bounding box center [433, 388] width 19 height 9
checkbox input "false"
click at [695, 419] on button "Save" at bounding box center [676, 430] width 38 height 22
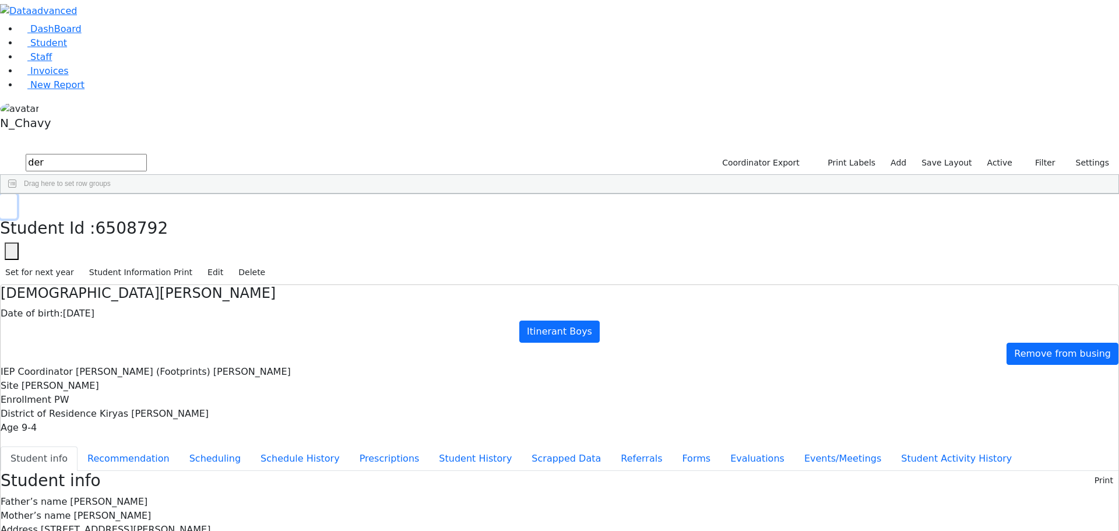
click at [17, 194] on button "button" at bounding box center [8, 206] width 17 height 24
click at [138, 327] on div "Dershowitz" at bounding box center [104, 335] width 68 height 16
click at [794, 446] on button "Events/Meetings" at bounding box center [842, 458] width 97 height 24
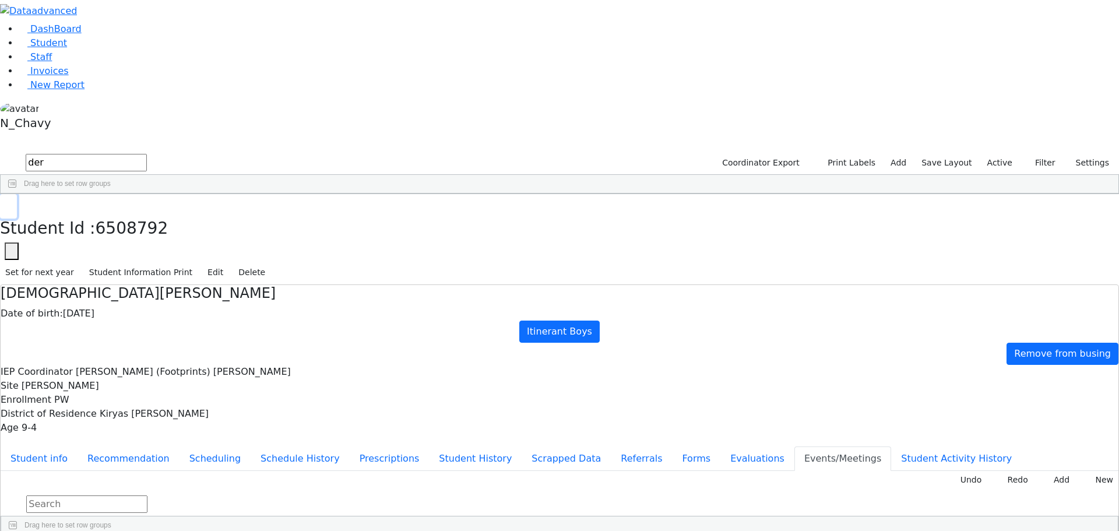
click at [12, 203] on icon "button" at bounding box center [8, 206] width 6 height 7
click at [147, 154] on input "der" at bounding box center [86, 162] width 121 height 17
click at [147, 154] on input "text" at bounding box center [86, 162] width 121 height 17
type input "ders"
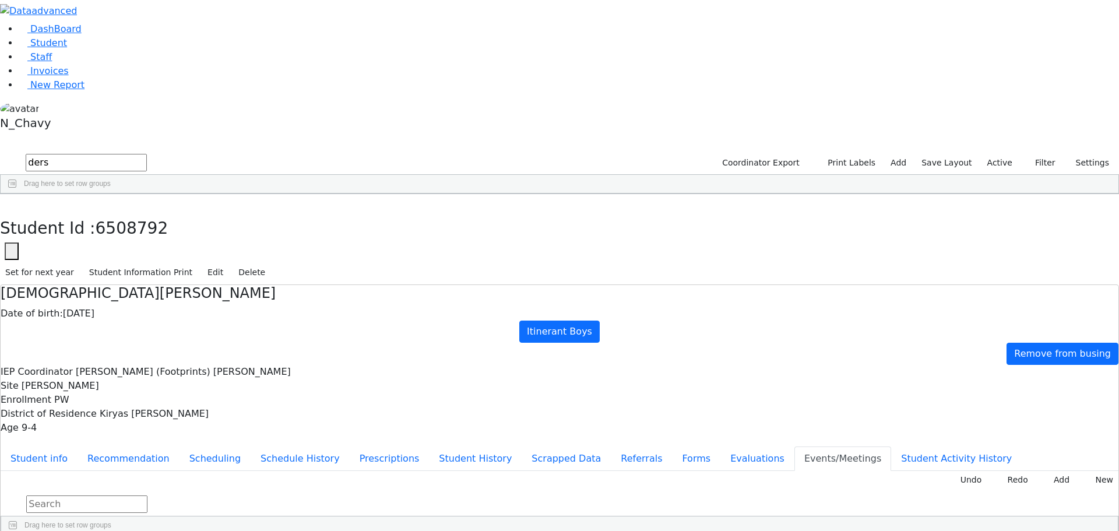
click at [138, 213] on div "Dershowitz" at bounding box center [104, 221] width 68 height 16
click at [17, 194] on button "button" at bounding box center [8, 206] width 17 height 24
click at [56, 48] on link "Student" at bounding box center [43, 42] width 48 height 11
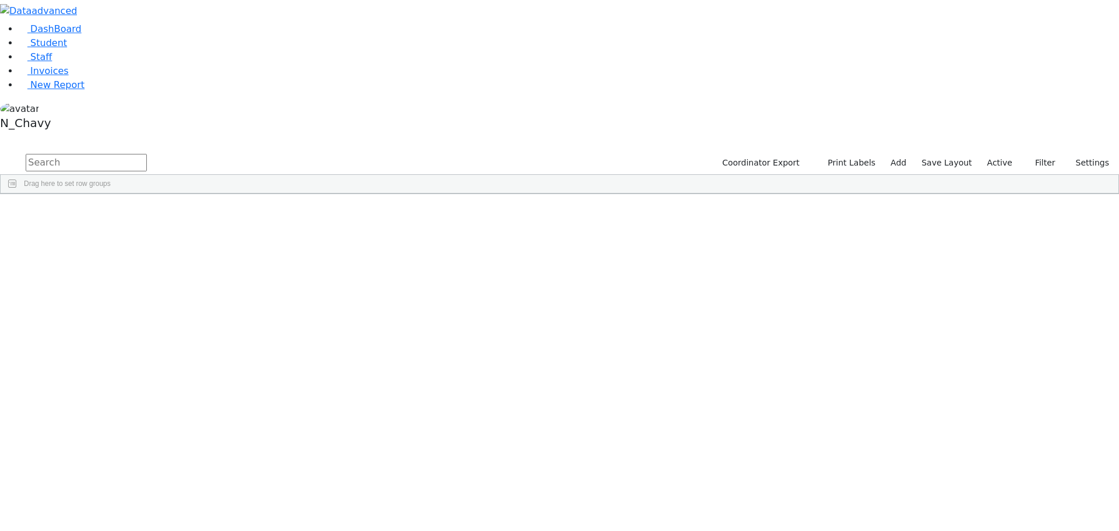
click at [1000, 154] on label "Active" at bounding box center [1000, 163] width 36 height 18
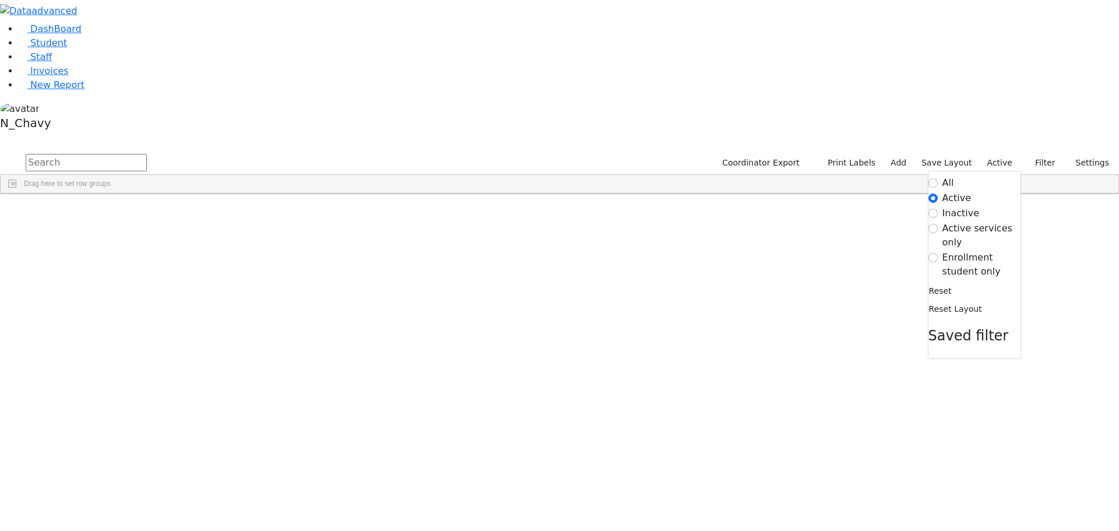
click at [961, 251] on label "Enrollment student only" at bounding box center [981, 265] width 78 height 28
click at [938, 253] on input "Enrollment student only" at bounding box center [932, 257] width 9 height 9
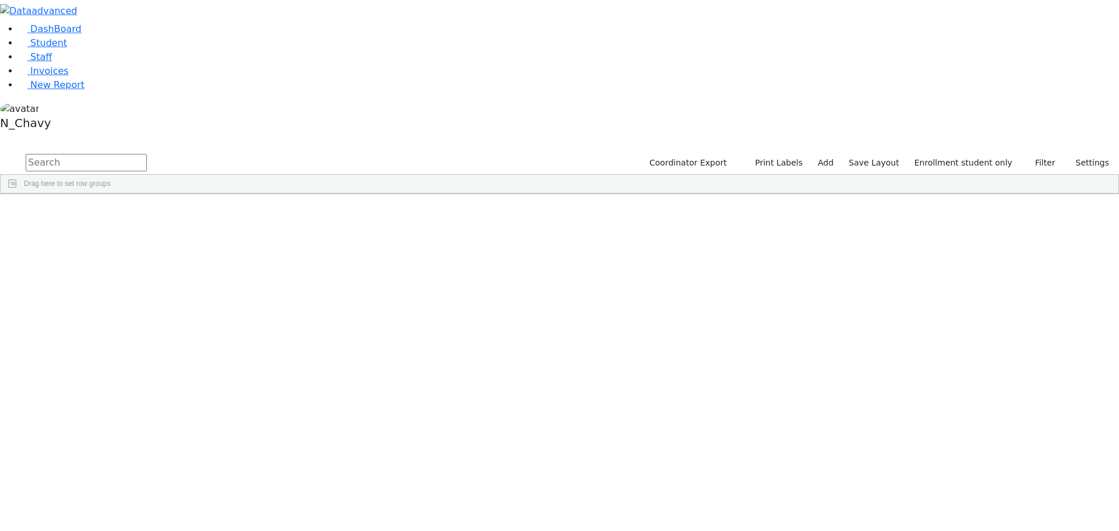
click at [119, 425] on div "[PERSON_NAME]" at bounding box center [89, 433] width 60 height 16
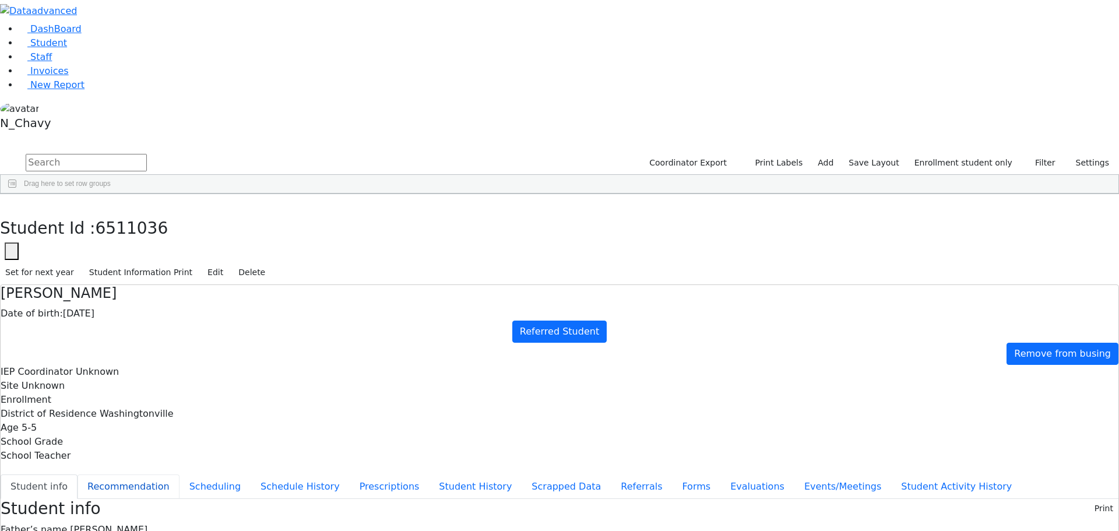
click at [180, 474] on button "Recommendation" at bounding box center [129, 486] width 102 height 24
checkbox input "true"
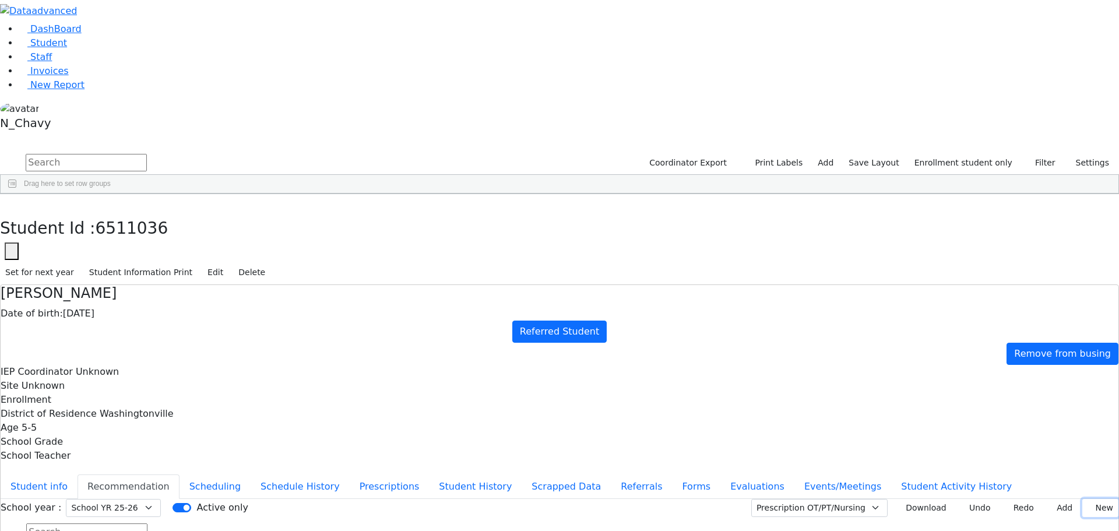
click at [1095, 499] on button "New" at bounding box center [1100, 508] width 36 height 18
type input "[DATE]"
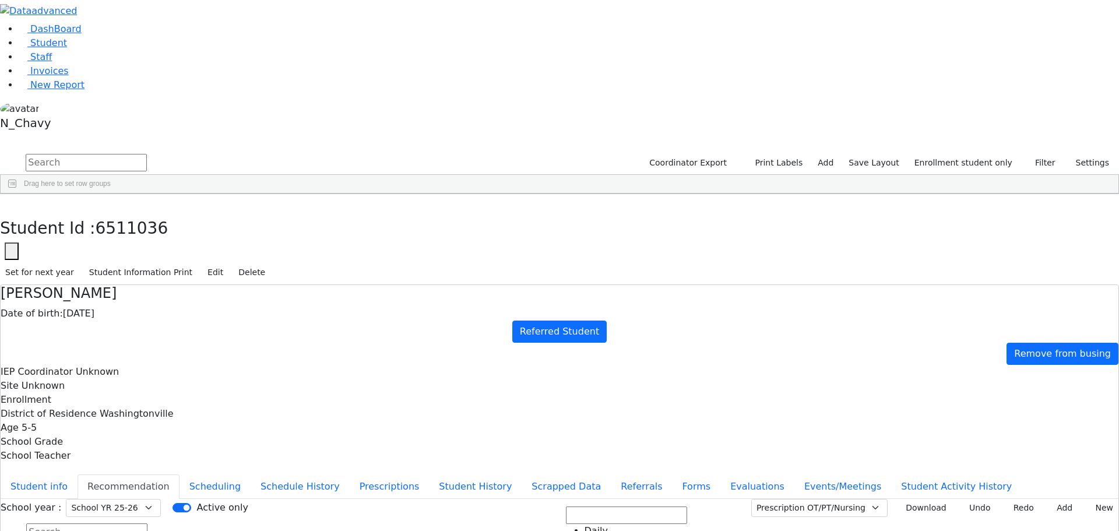
drag, startPoint x: 771, startPoint y: 328, endPoint x: 806, endPoint y: 270, distance: 67.8
drag, startPoint x: 808, startPoint y: 294, endPoint x: 832, endPoint y: 261, distance: 40.6
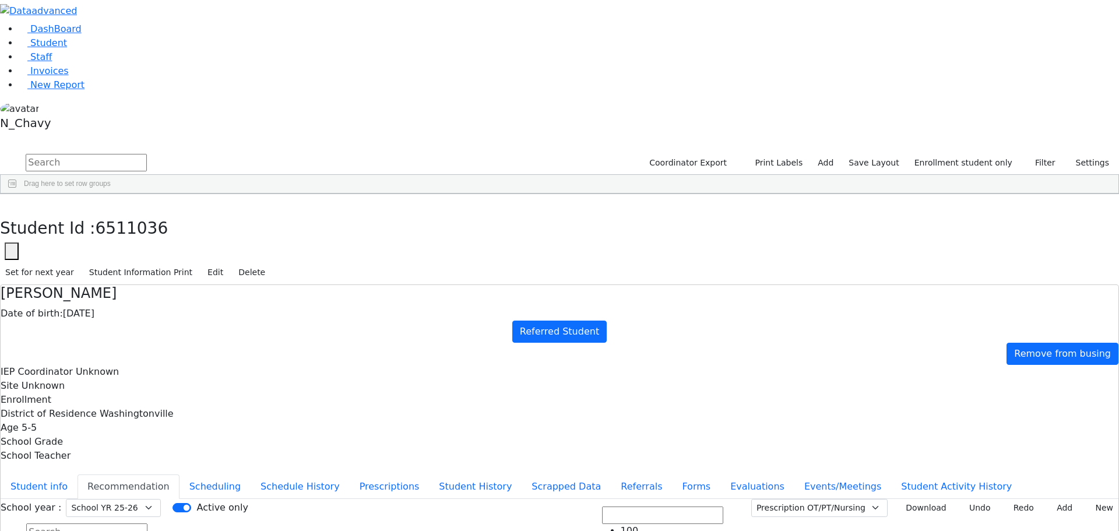
drag, startPoint x: 843, startPoint y: 384, endPoint x: 870, endPoint y: 311, distance: 77.8
click at [794, 474] on button "Events/Meetings" at bounding box center [842, 486] width 97 height 24
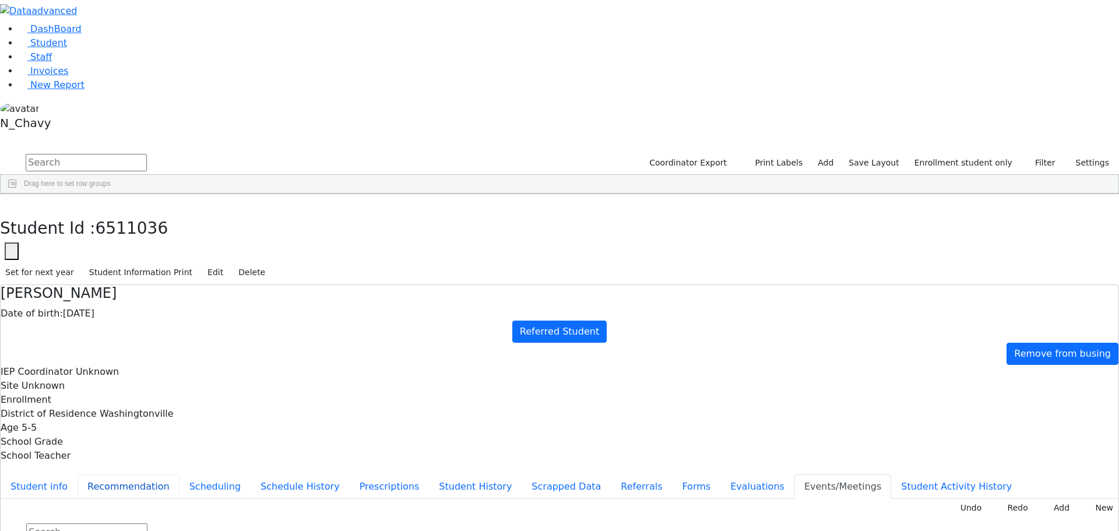
click at [180, 474] on button "Recommendation" at bounding box center [129, 486] width 102 height 24
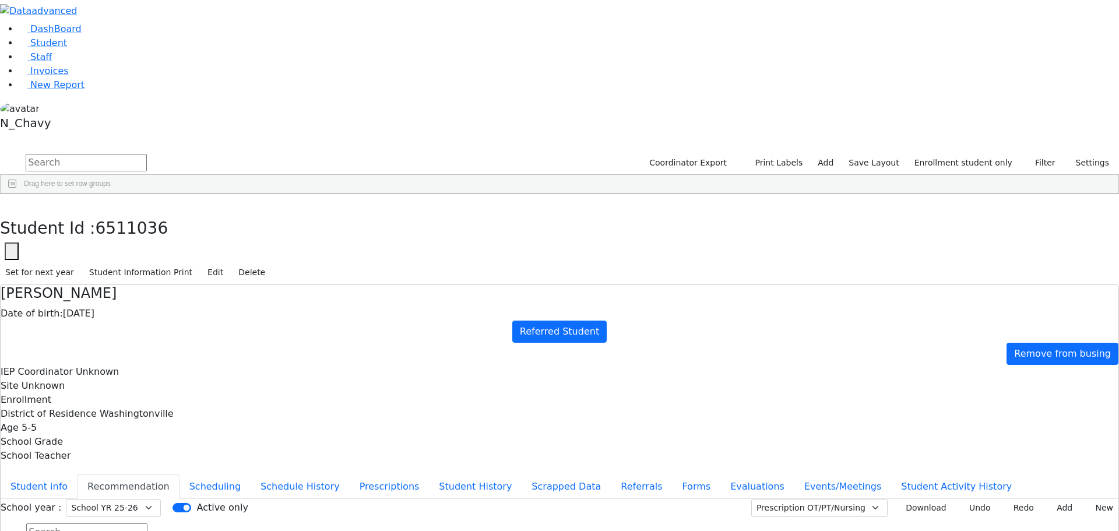
click at [1093, 499] on button "New" at bounding box center [1100, 508] width 36 height 18
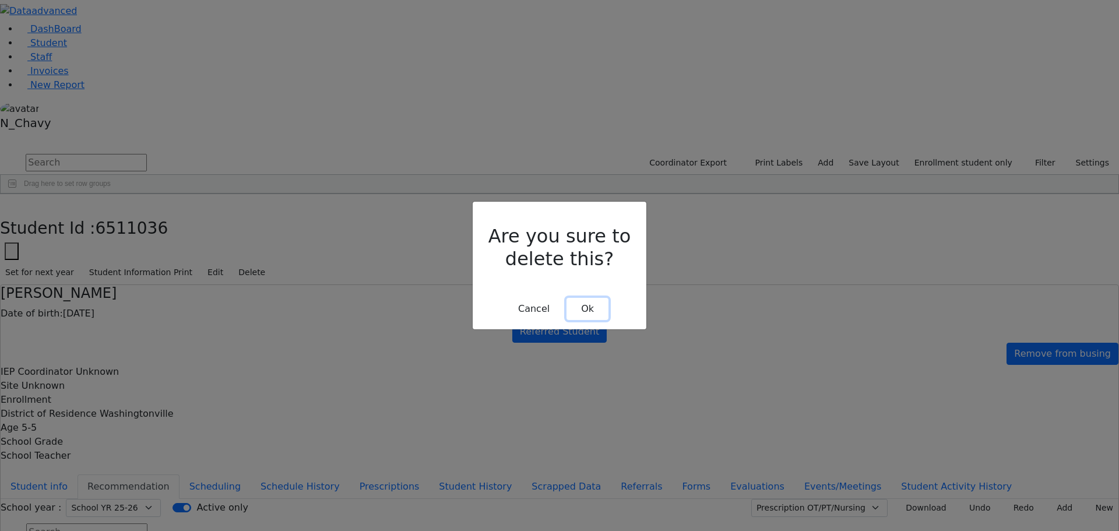
drag, startPoint x: 586, startPoint y: 291, endPoint x: 790, endPoint y: 247, distance: 208.1
click at [590, 298] on button "Ok" at bounding box center [588, 309] width 42 height 22
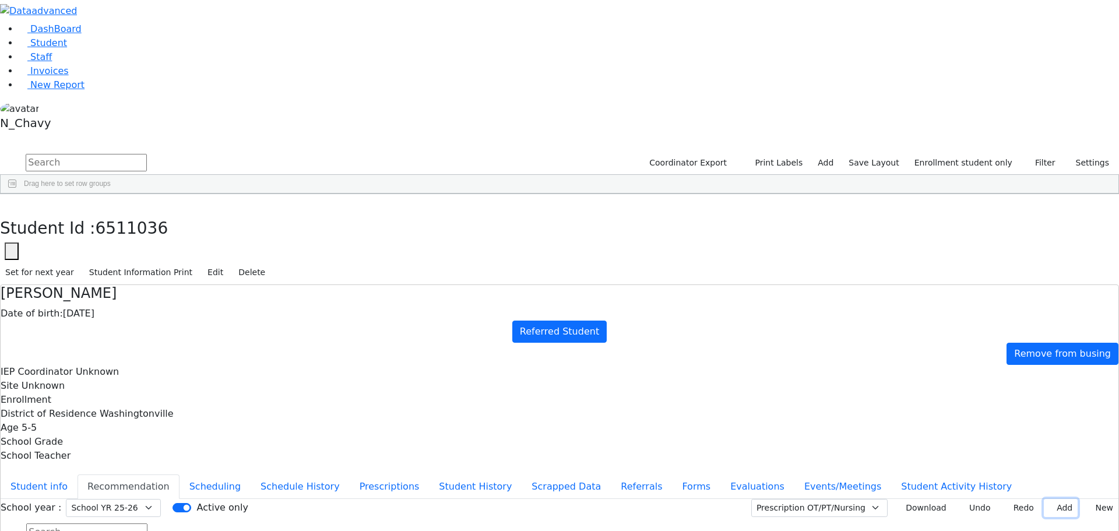
click at [1046, 499] on button "Add" at bounding box center [1061, 508] width 34 height 18
click at [1051, 499] on button "Add" at bounding box center [1061, 508] width 34 height 18
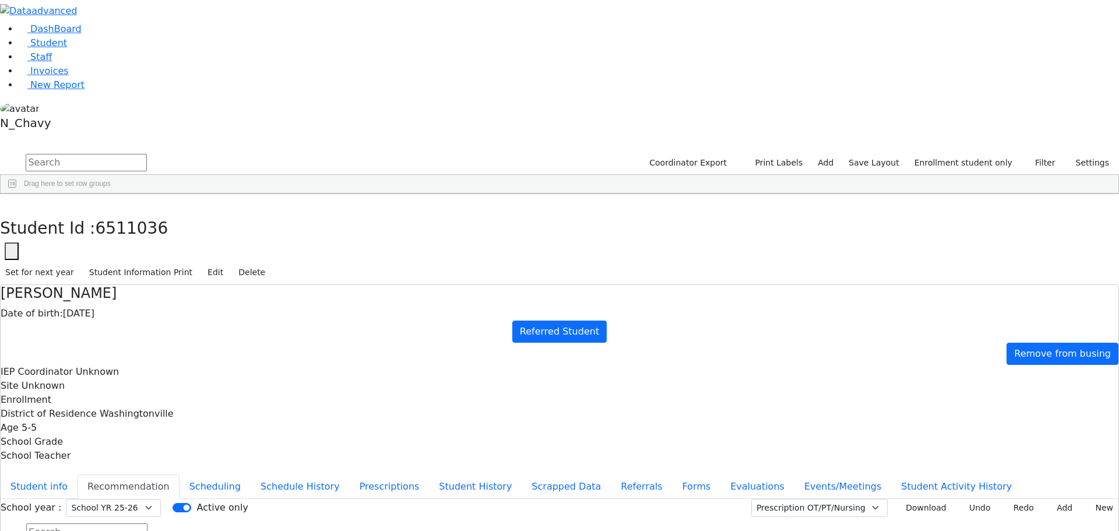
drag, startPoint x: 602, startPoint y: 366, endPoint x: 695, endPoint y: 360, distance: 92.9
type input "[DATE]"
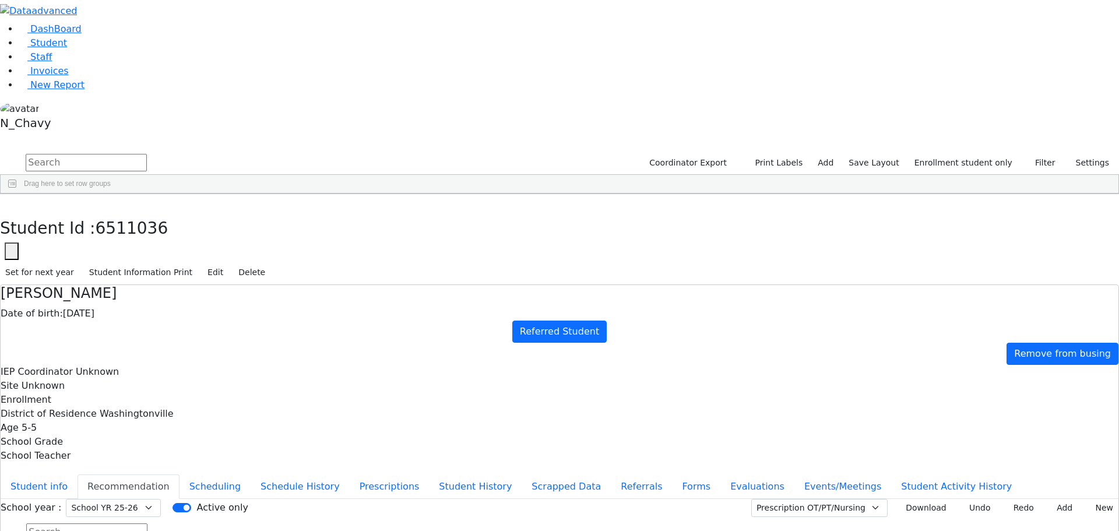
type input "2025-09-12"
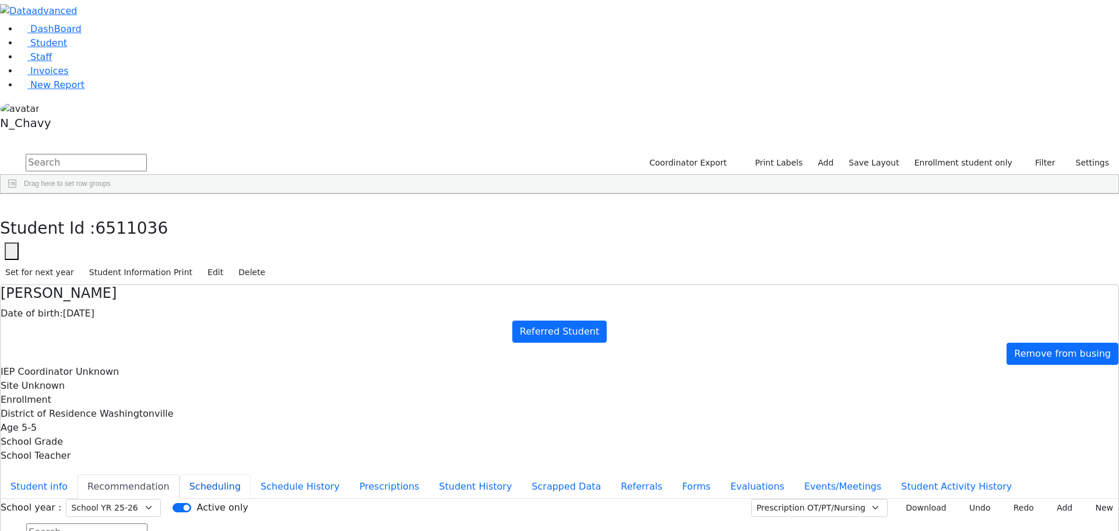
click at [251, 474] on button "Scheduling" at bounding box center [215, 486] width 71 height 24
click at [180, 474] on button "Recommendation" at bounding box center [129, 486] width 102 height 24
click at [78, 474] on button "Student info" at bounding box center [39, 486] width 77 height 24
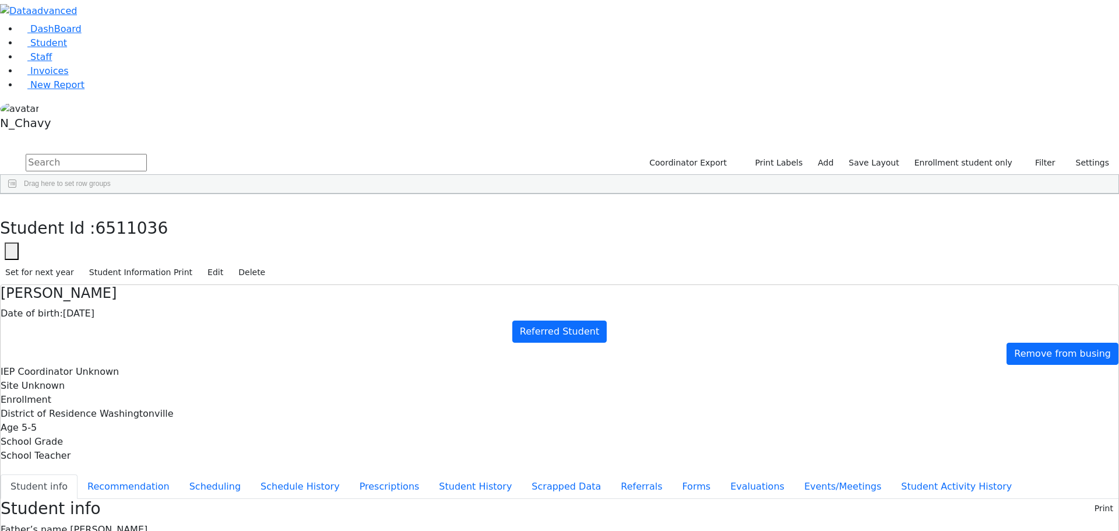
click at [1030, 260] on div "Set for next year Student Information Print Edit Delete" at bounding box center [559, 272] width 1119 height 24
click at [228, 263] on button "Edit" at bounding box center [215, 272] width 26 height 18
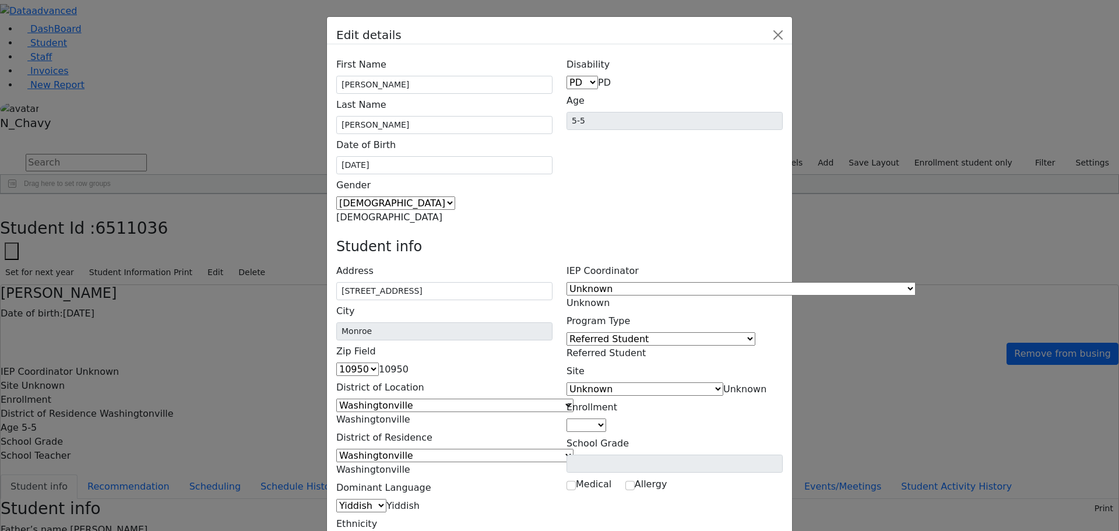
click at [646, 347] on span "Referred Student" at bounding box center [606, 352] width 79 height 11
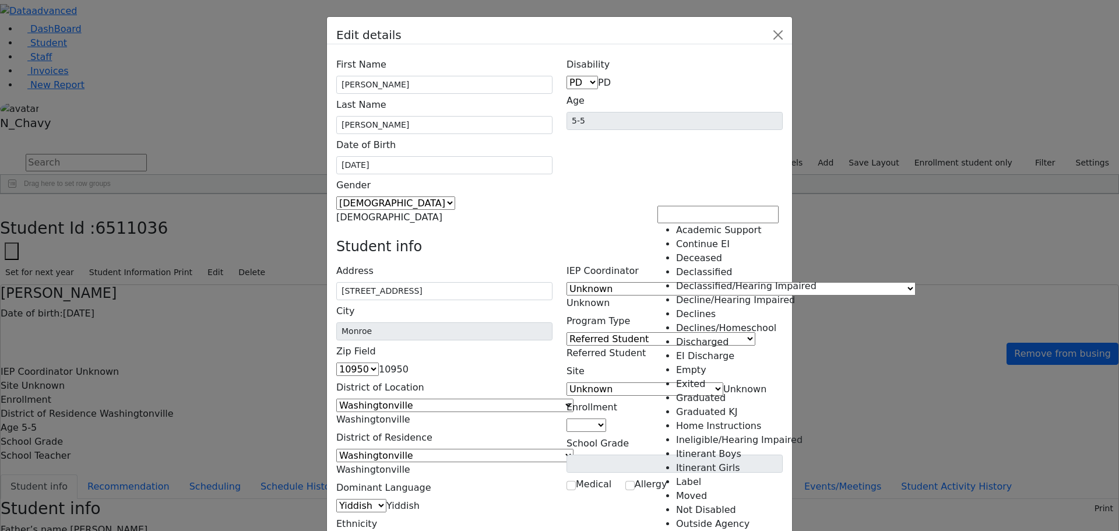
scroll to position [61, 0]
select select "12"
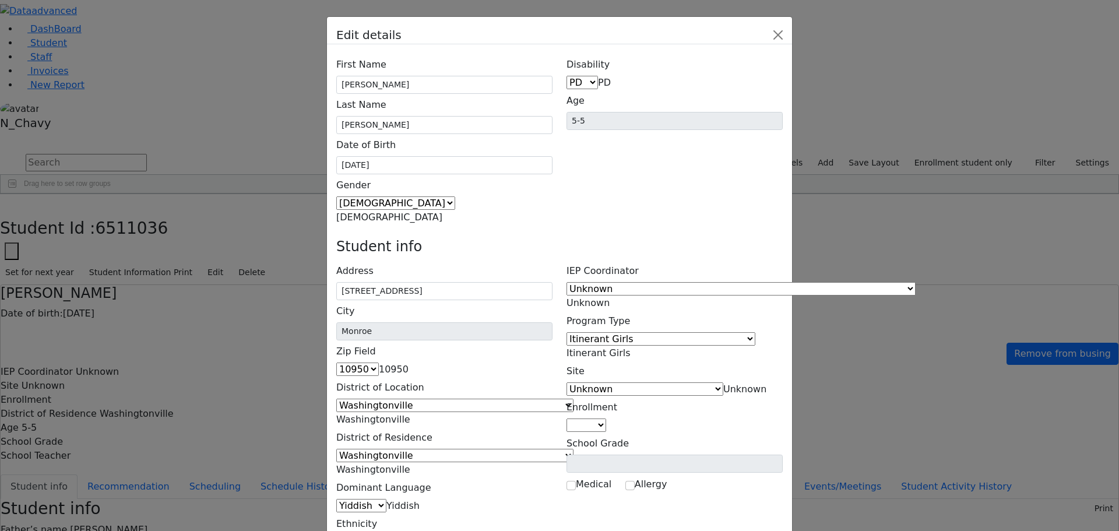
click at [723, 384] on span "Unknown" at bounding box center [744, 389] width 43 height 11
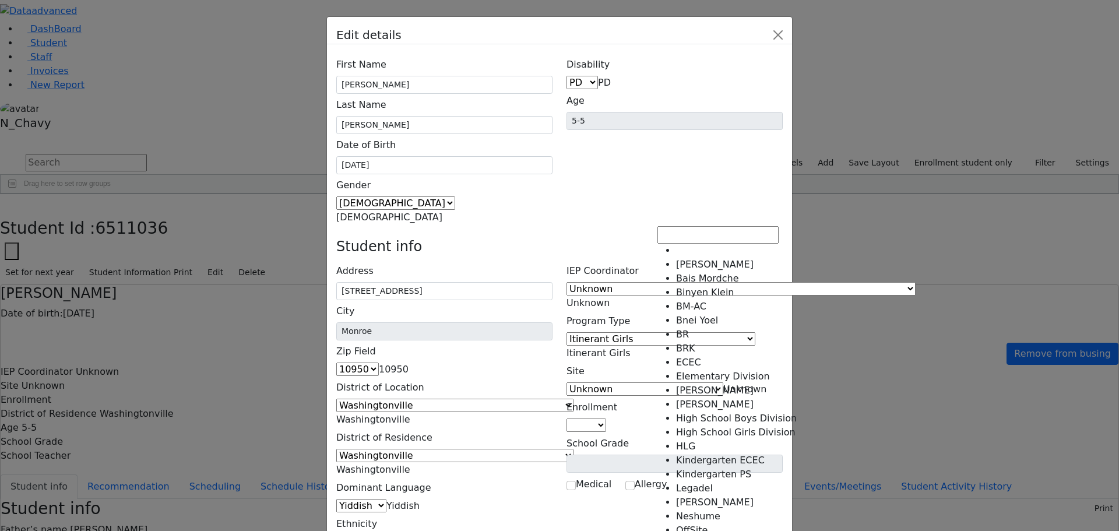
scroll to position [175, 0]
select select "43"
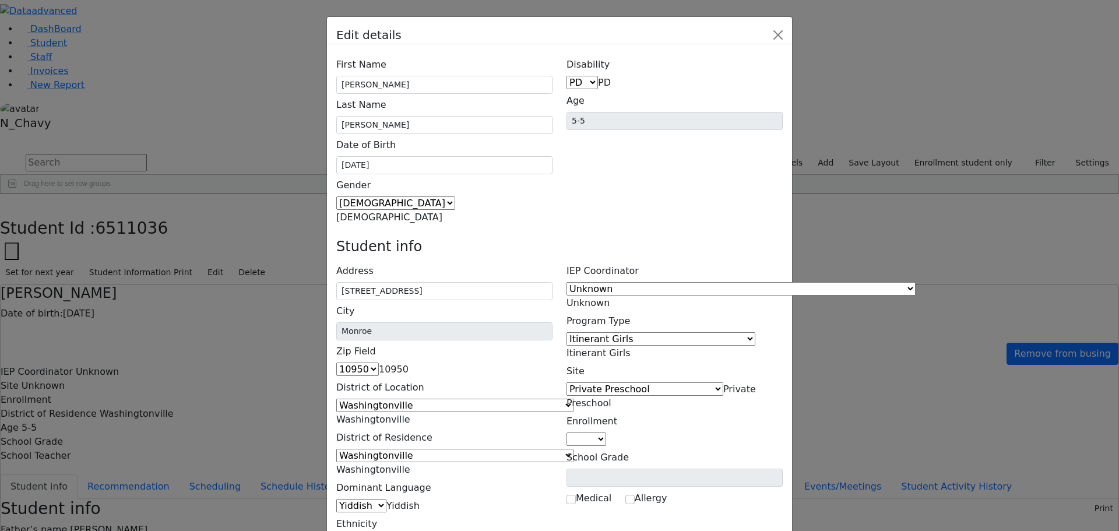
click at [606, 434] on span at bounding box center [606, 439] width 0 height 11
select select "6"
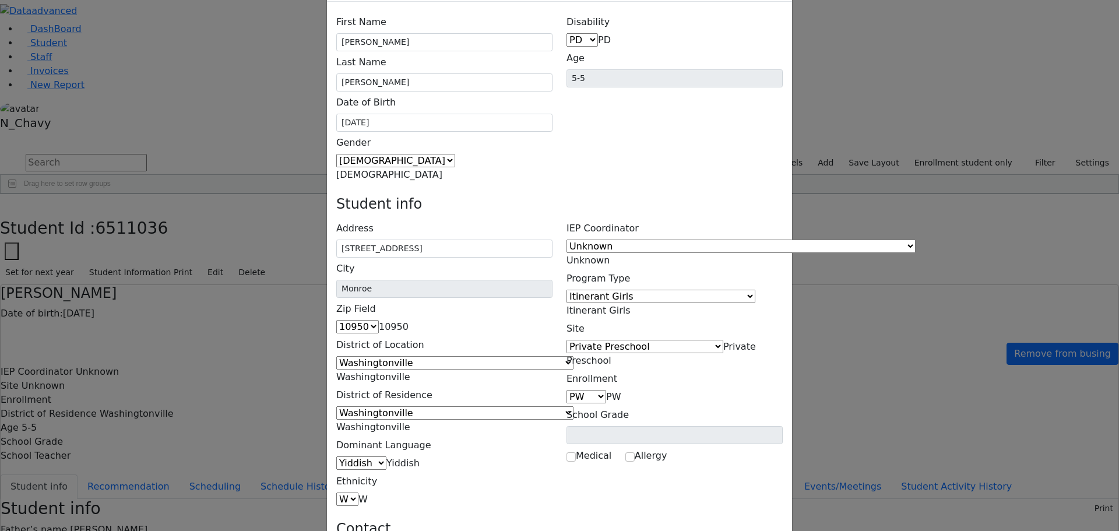
scroll to position [75, 0]
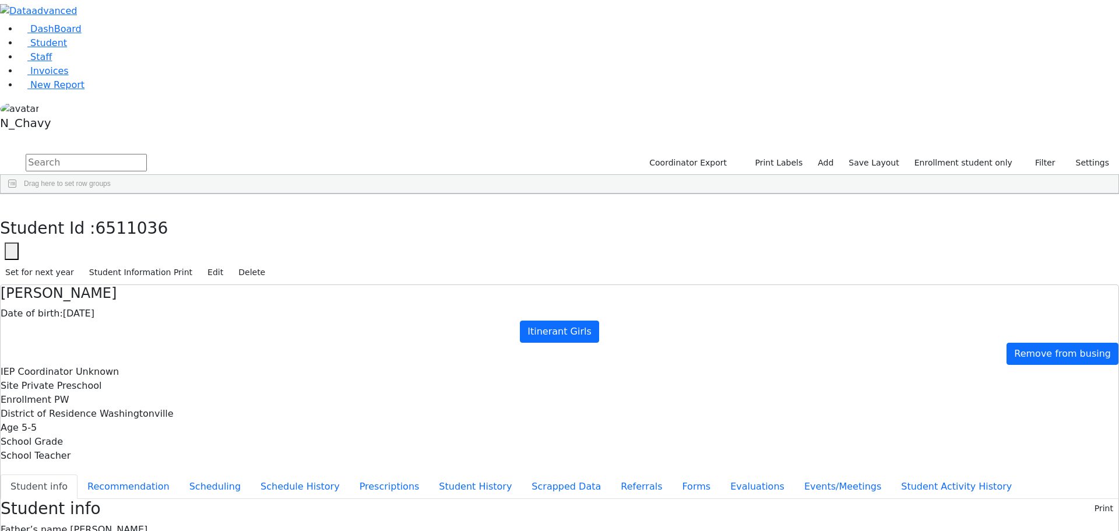
scroll to position [0, 0]
click at [12, 203] on icon "button" at bounding box center [8, 206] width 6 height 7
click at [67, 48] on link "Student" at bounding box center [43, 42] width 48 height 11
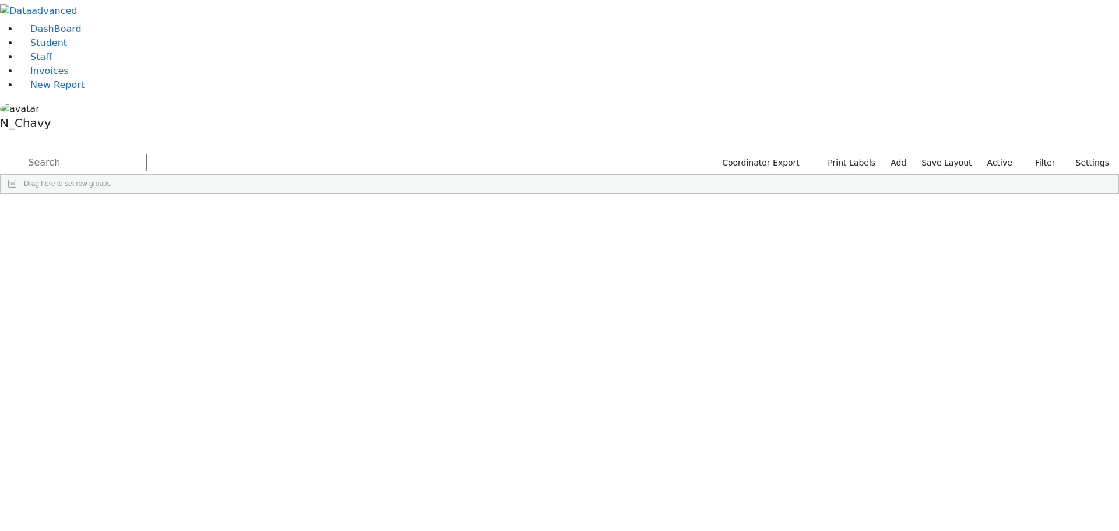
click at [147, 154] on input "text" at bounding box center [86, 162] width 121 height 17
type input "felberb"
click at [119, 229] on div "[PERSON_NAME]" at bounding box center [89, 237] width 60 height 16
click at [119, 229] on div "Felberbaum" at bounding box center [89, 237] width 60 height 16
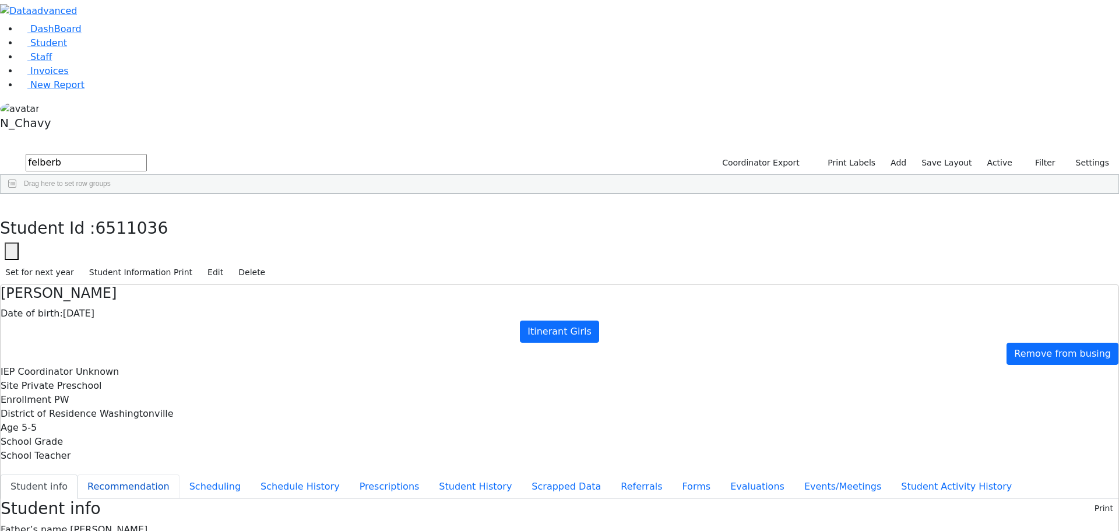
click at [180, 474] on button "Recommendation" at bounding box center [129, 486] width 102 height 24
checkbox input "true"
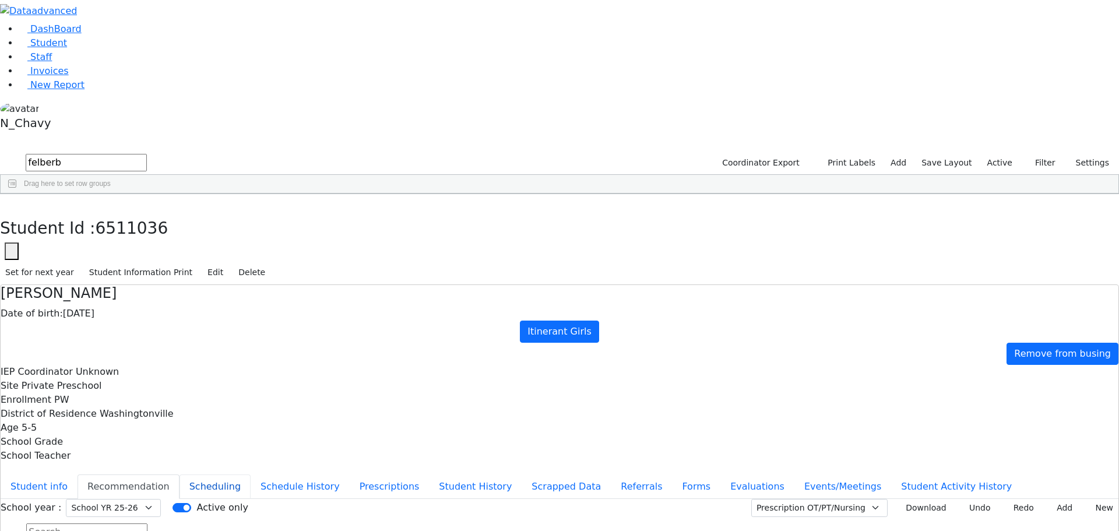
click at [251, 474] on button "Scheduling" at bounding box center [215, 486] width 71 height 24
click at [280, 474] on button "Schedule History" at bounding box center [300, 486] width 99 height 24
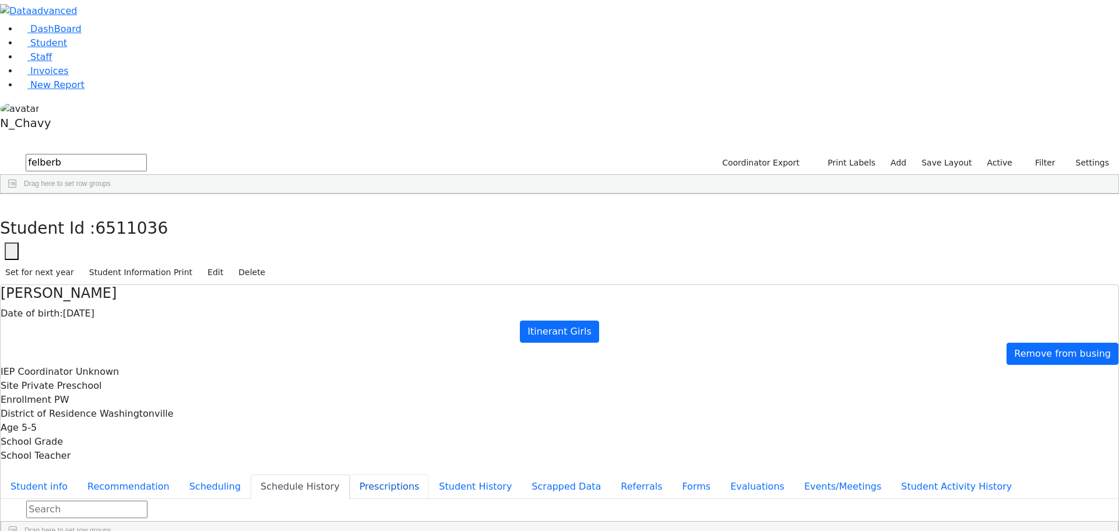
click at [350, 474] on button "Prescriptions" at bounding box center [390, 486] width 80 height 24
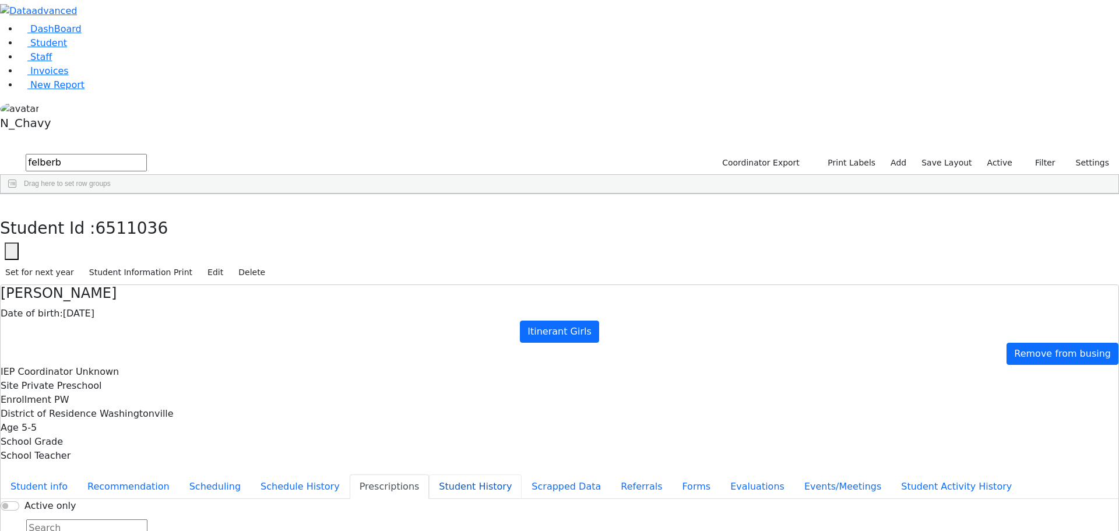
click at [429, 474] on button "Student History" at bounding box center [475, 486] width 93 height 24
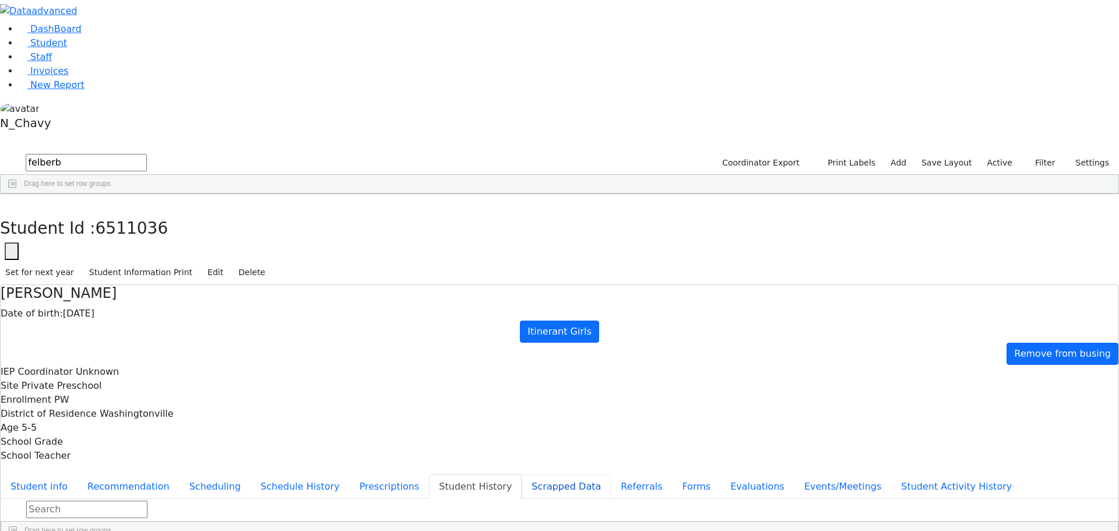
click at [522, 474] on button "Scrapped Data" at bounding box center [566, 486] width 89 height 24
click at [611, 474] on button "Referrals" at bounding box center [641, 486] width 61 height 24
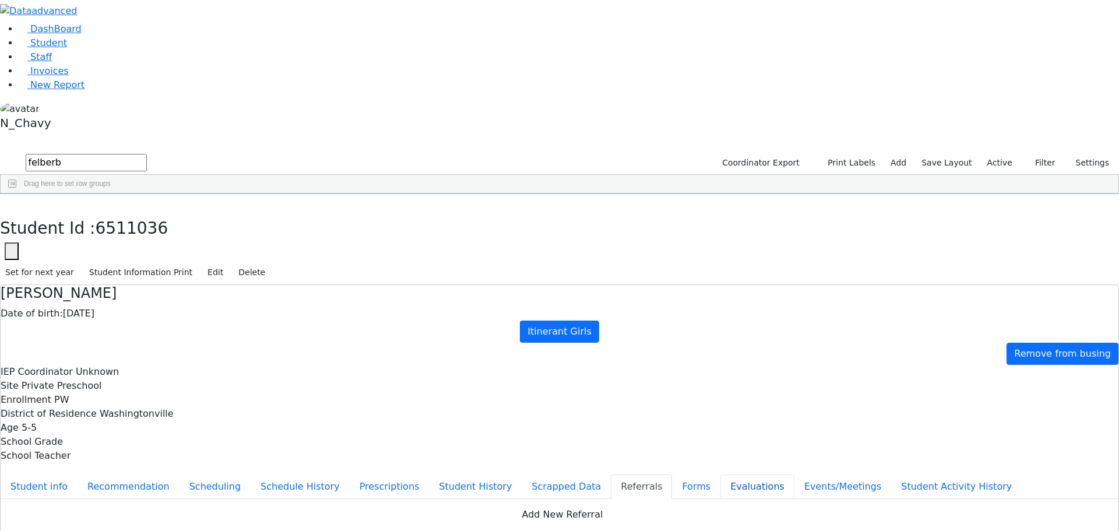
click at [720, 474] on button "Evaluations" at bounding box center [757, 486] width 74 height 24
click at [672, 474] on button "Forms" at bounding box center [696, 486] width 48 height 24
type input "Mrs. Esther Felberbaum"
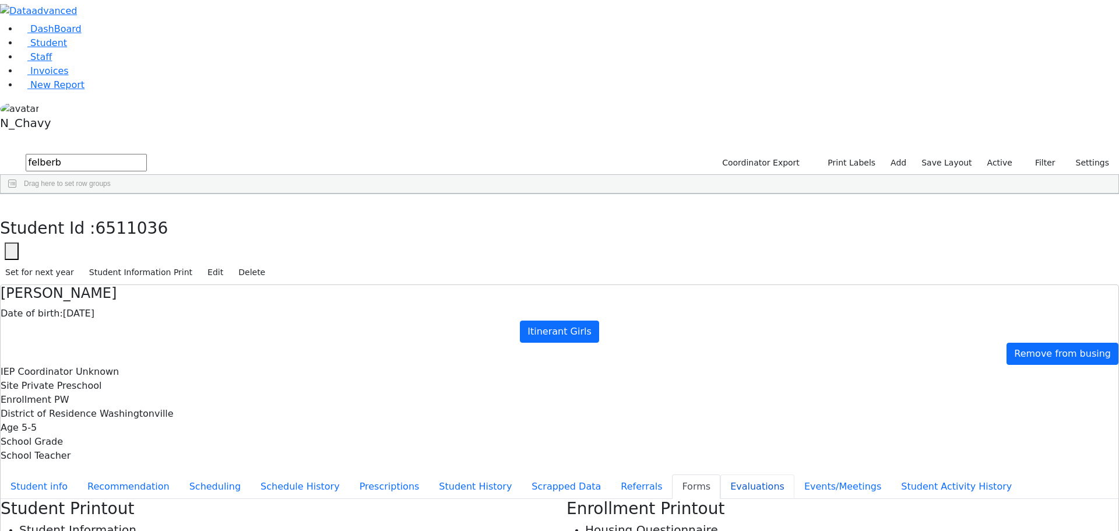
drag, startPoint x: 264, startPoint y: 332, endPoint x: 253, endPoint y: 334, distance: 11.3
click at [720, 474] on button "Evaluations" at bounding box center [757, 486] width 74 height 24
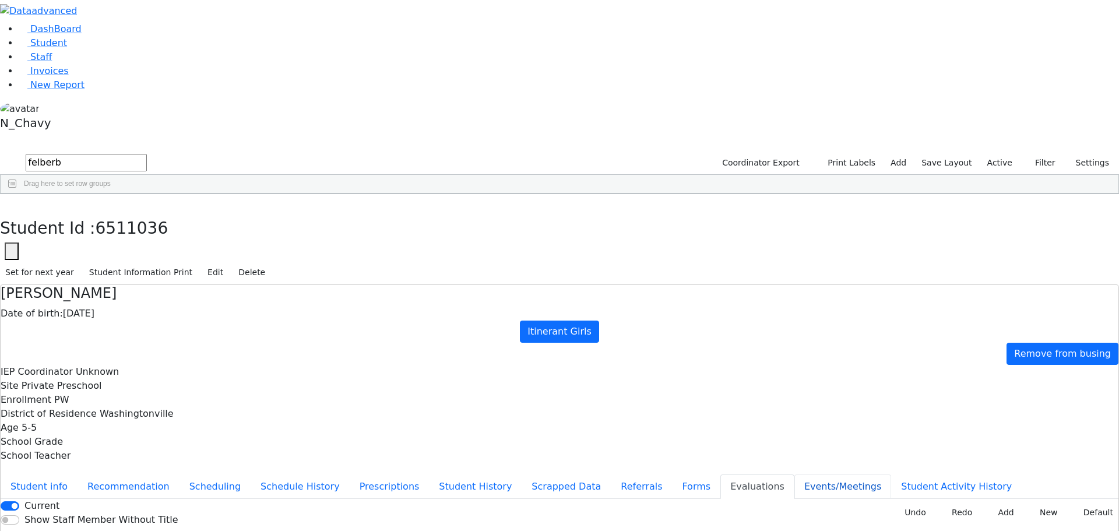
click at [794, 474] on button "Events/Meetings" at bounding box center [842, 486] width 97 height 24
click at [891, 474] on button "Student Activity History" at bounding box center [956, 486] width 131 height 24
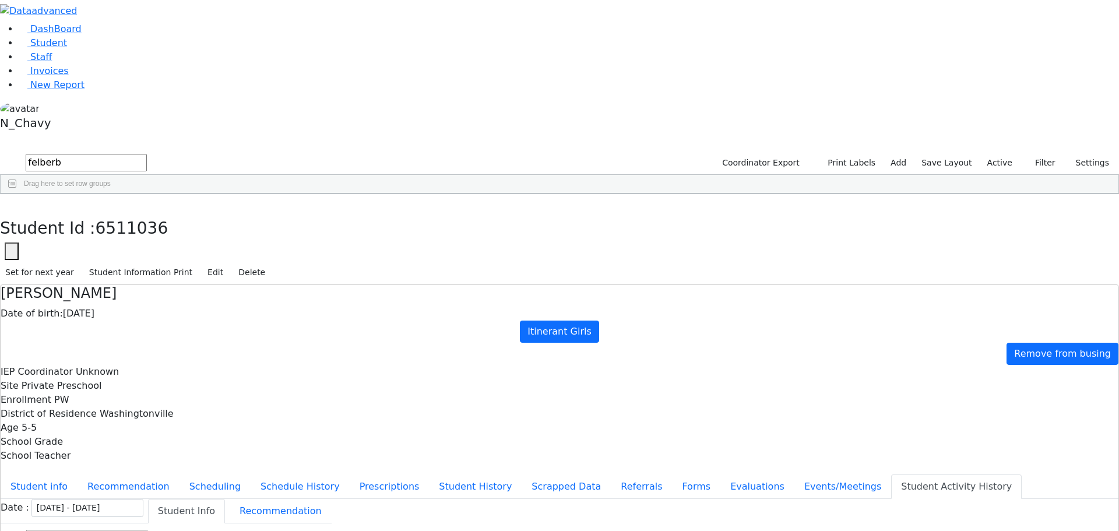
click at [270, 472] on div "Student info Recommendation Scheduling Schedule History Prescriptions Student H…" at bounding box center [560, 521] width 1118 height 98
click at [78, 474] on button "Student info" at bounding box center [39, 486] width 77 height 24
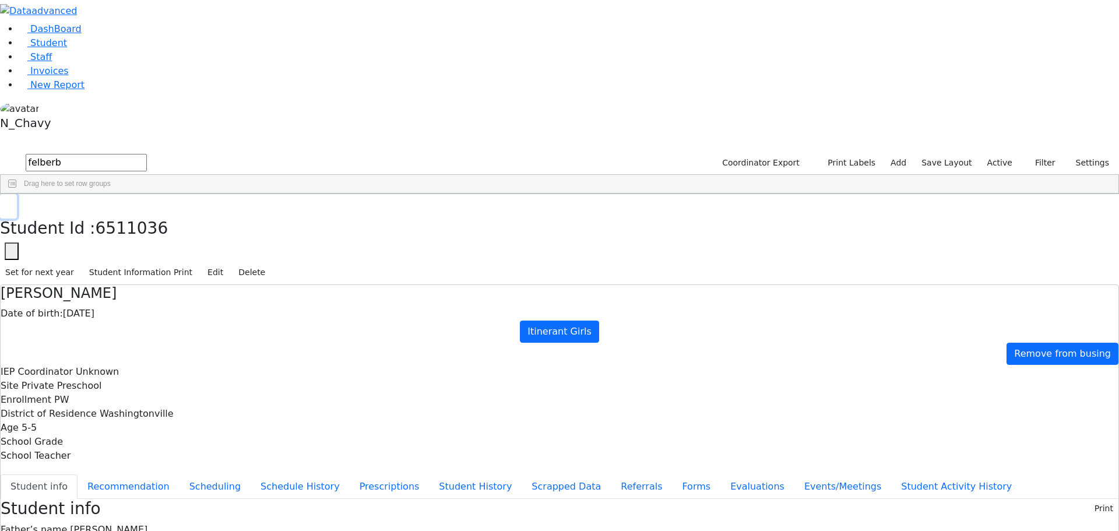
click at [17, 194] on button "button" at bounding box center [8, 206] width 17 height 24
click at [998, 154] on label "Active" at bounding box center [1000, 163] width 36 height 18
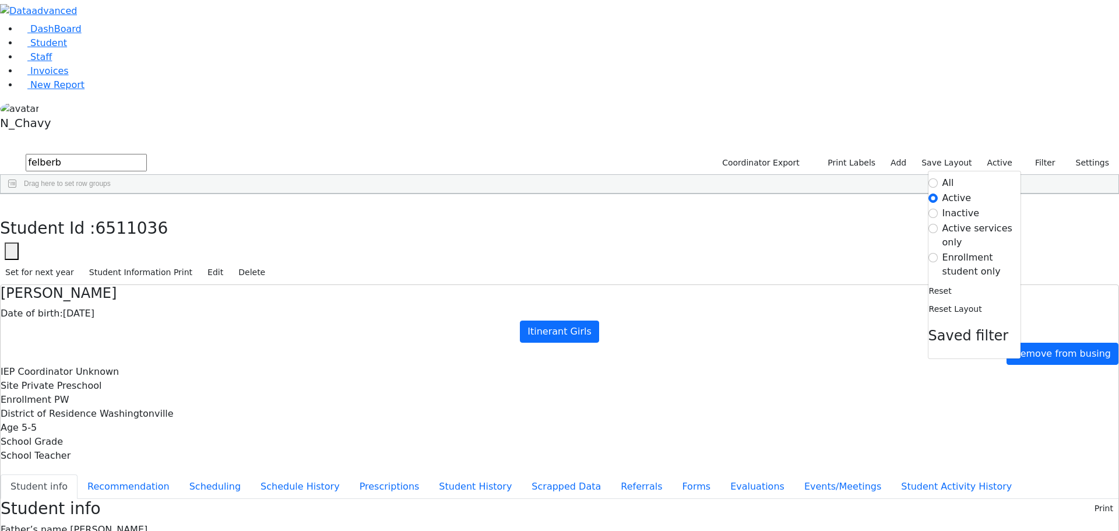
click at [977, 251] on label "Enrollment student only" at bounding box center [981, 265] width 78 height 28
click at [938, 253] on input "Enrollment student only" at bounding box center [932, 257] width 9 height 9
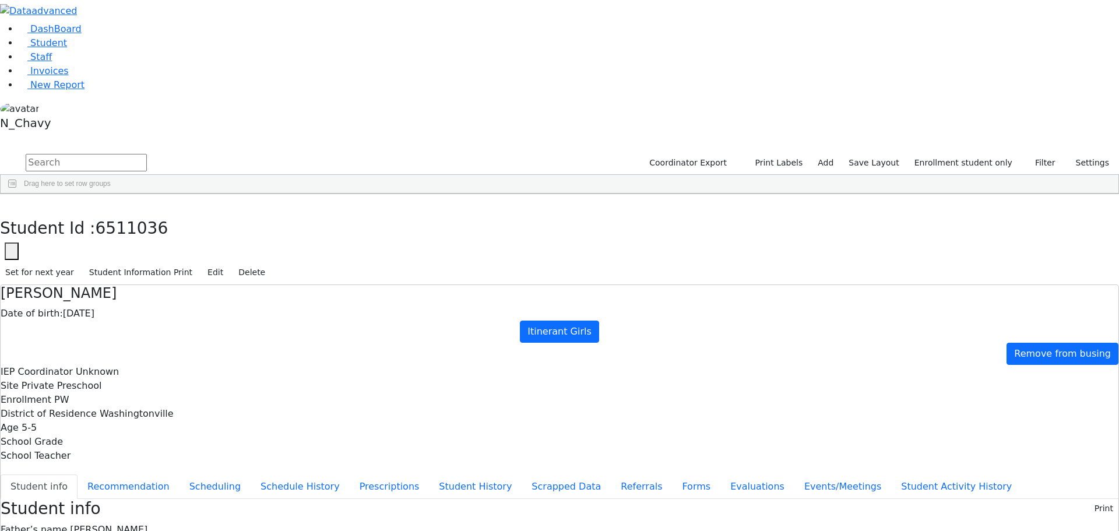
click at [119, 474] on div "Friedman" at bounding box center [89, 482] width 60 height 16
click at [720, 474] on button "Evaluations" at bounding box center [757, 486] width 74 height 24
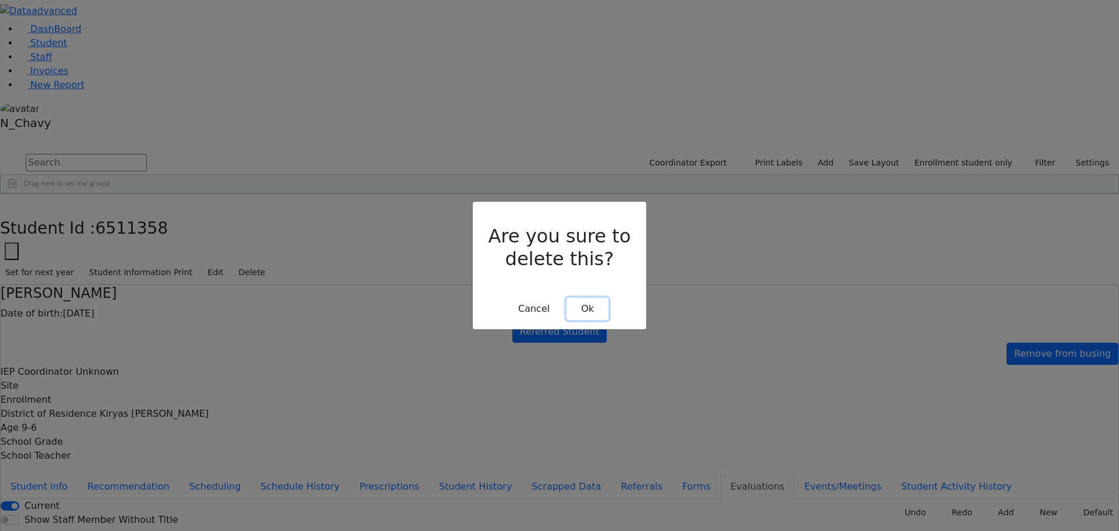
click at [600, 300] on button "Ok" at bounding box center [588, 309] width 42 height 22
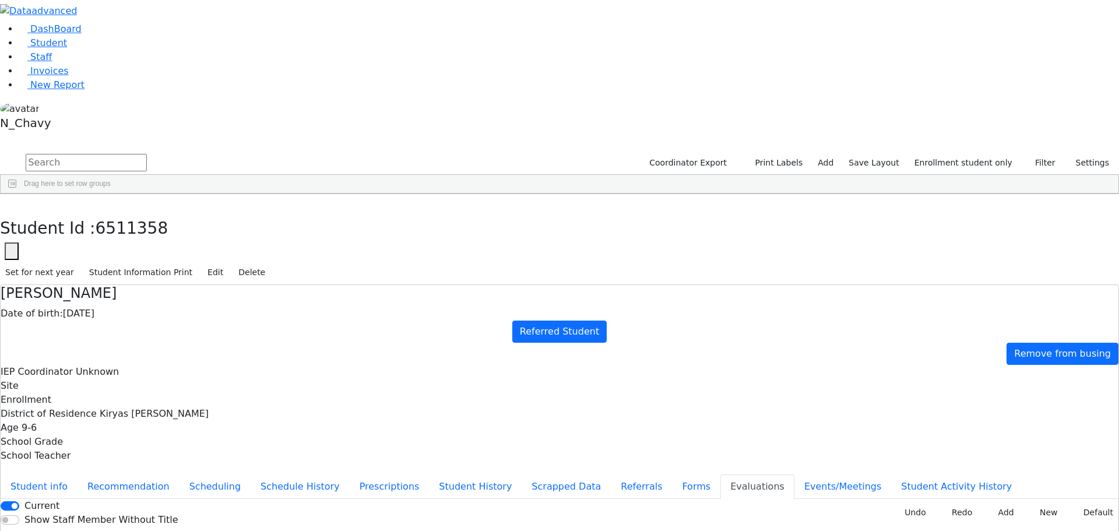
type input "2025-09-05"
type input "2025-09-11"
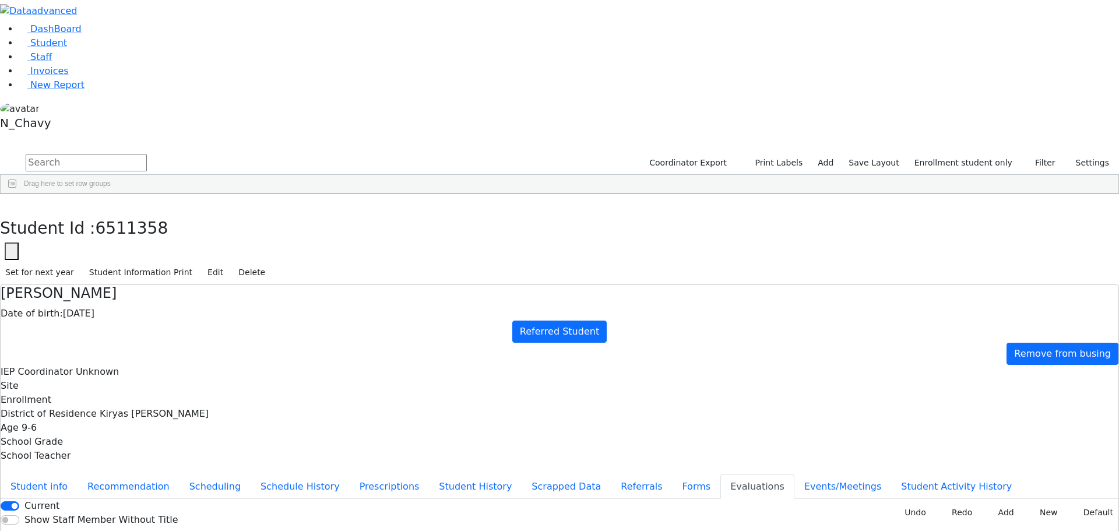
type input "2025-09-11"
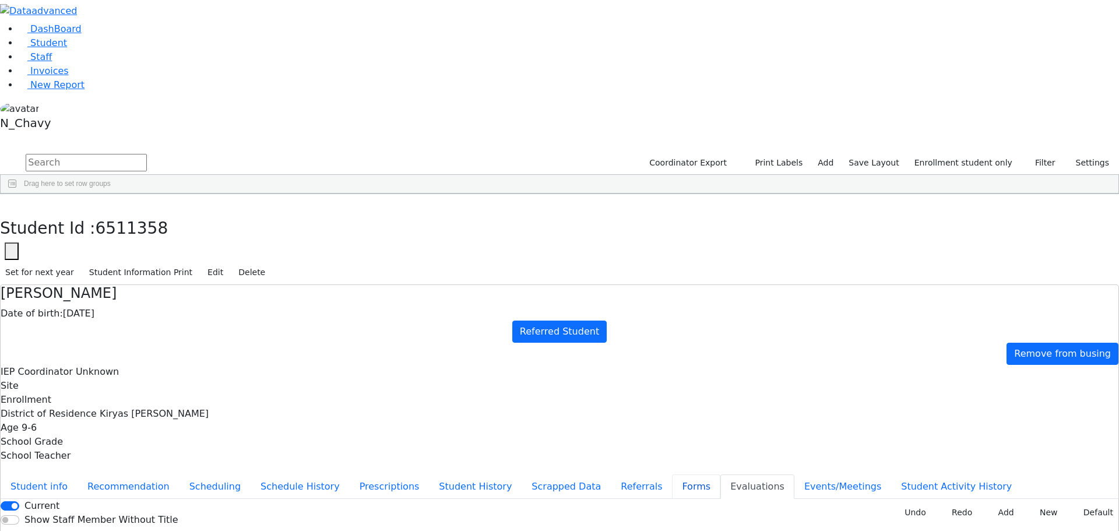
click at [672, 474] on button "Forms" at bounding box center [696, 486] width 48 height 24
type input "Mrs. Abraham Friedman"
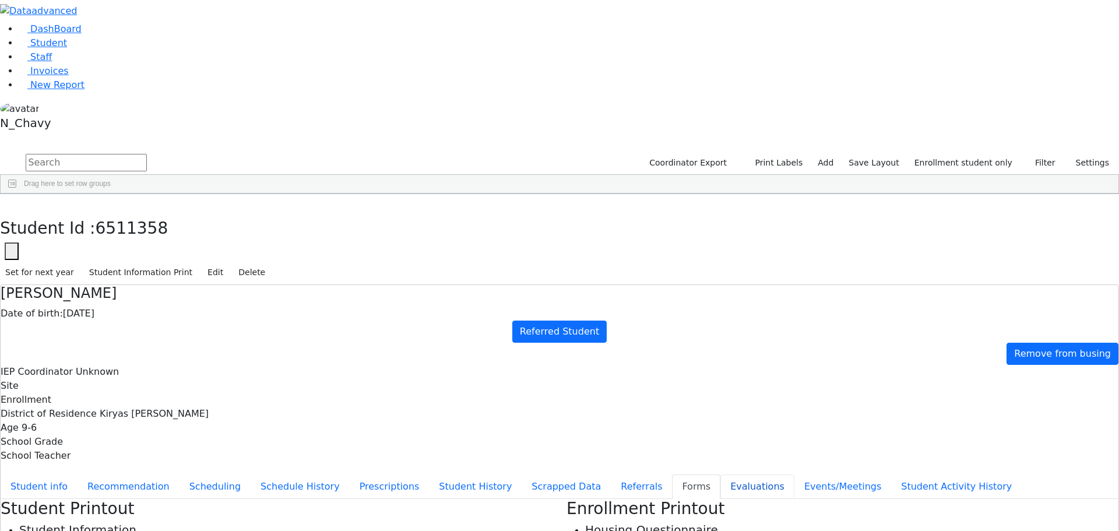
click at [720, 474] on button "Evaluations" at bounding box center [757, 486] width 74 height 24
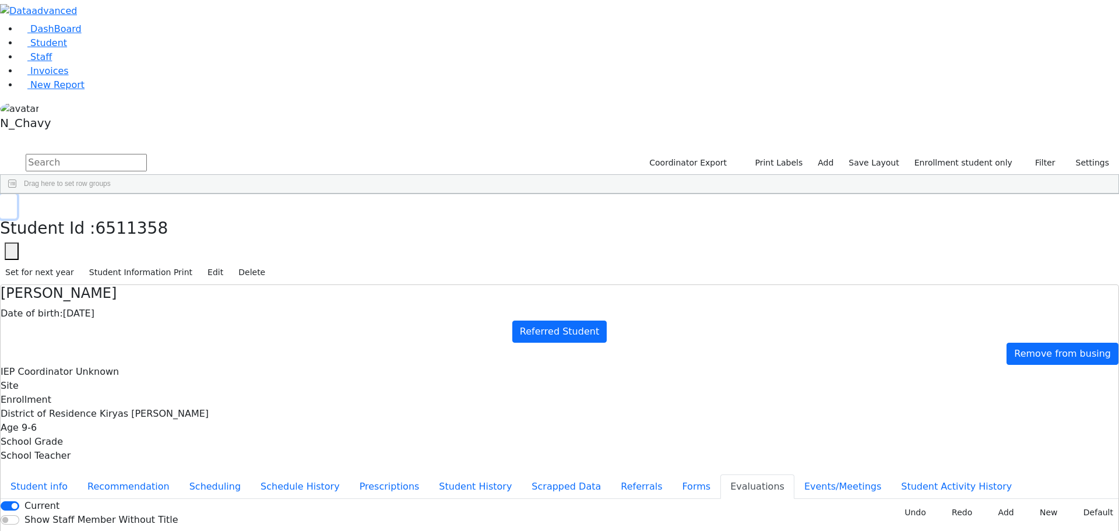
click at [12, 203] on icon "button" at bounding box center [8, 206] width 6 height 7
click at [147, 154] on input "text" at bounding box center [86, 162] width 121 height 17
click at [67, 48] on link "Student" at bounding box center [43, 42] width 48 height 11
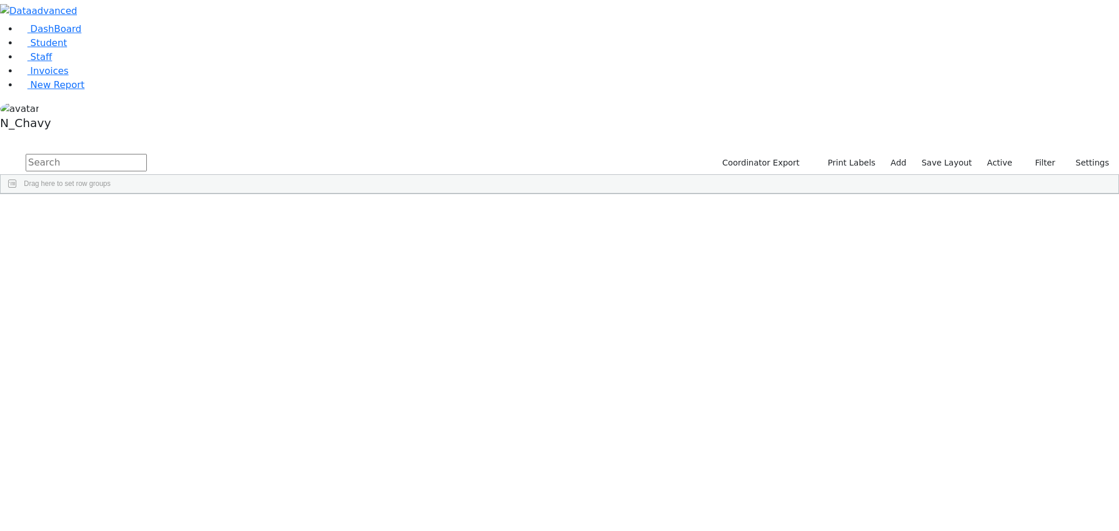
click at [147, 154] on input "text" at bounding box center [86, 162] width 121 height 17
click at [147, 154] on input "felb" at bounding box center [86, 162] width 121 height 17
type input "dersho"
click at [67, 48] on link "Student" at bounding box center [43, 42] width 48 height 11
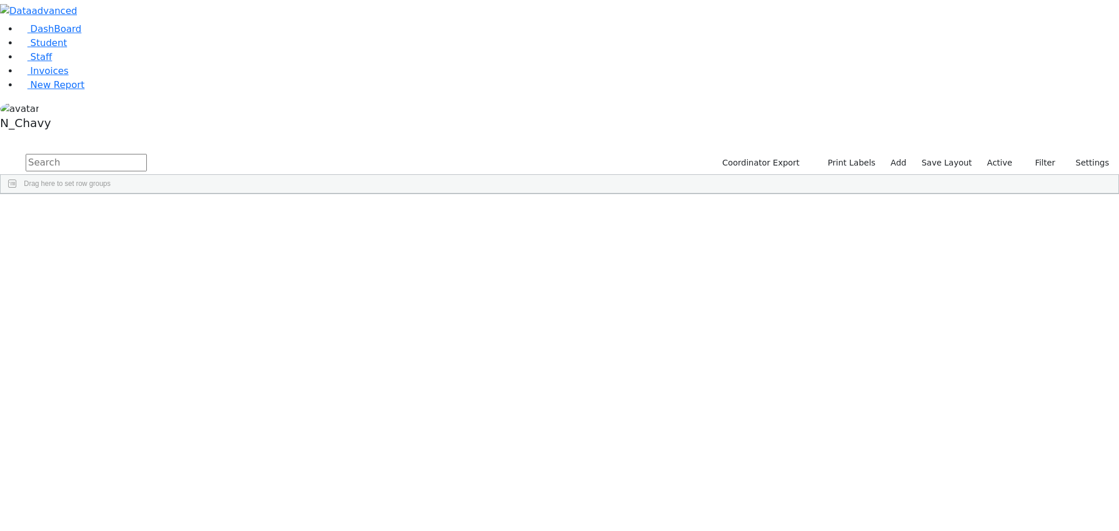
click at [147, 154] on input "text" at bounding box center [86, 162] width 121 height 17
type input "[PERSON_NAME]"
click at [119, 213] on div "Brauner" at bounding box center [89, 221] width 60 height 16
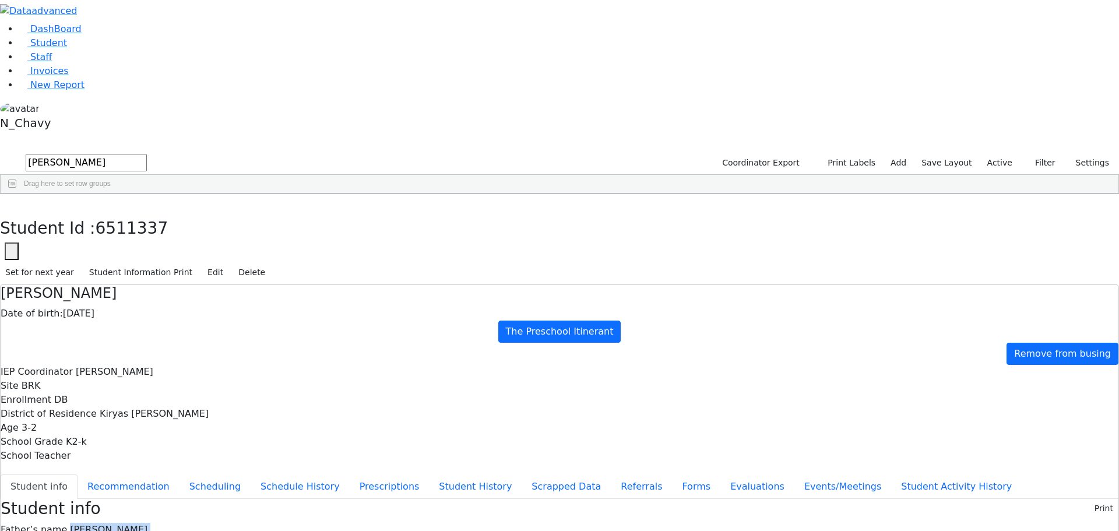
drag, startPoint x: 453, startPoint y: 167, endPoint x: 533, endPoint y: 356, distance: 205.3
click at [17, 194] on button "button" at bounding box center [8, 206] width 17 height 24
click at [994, 154] on label "Active" at bounding box center [1000, 163] width 36 height 18
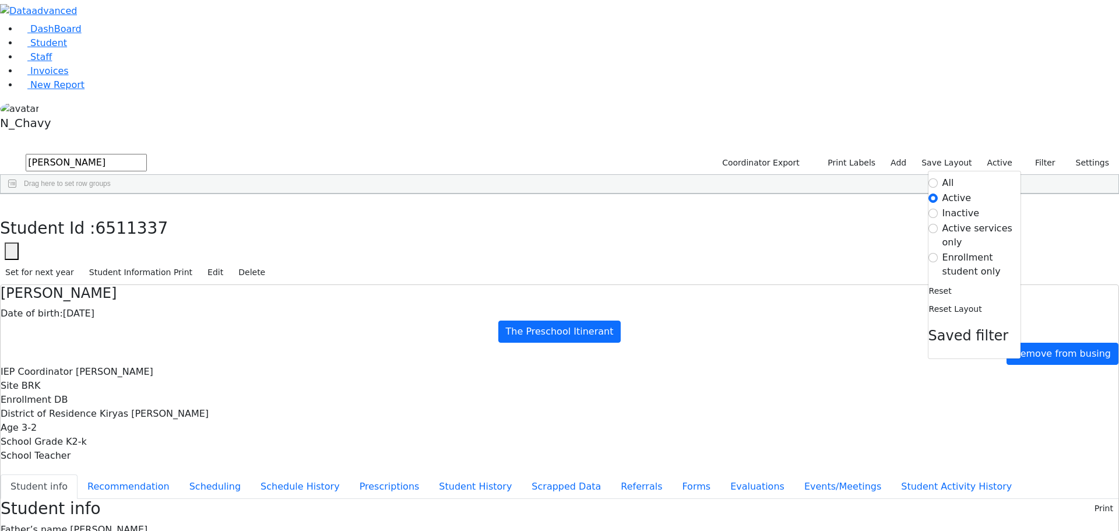
click at [975, 251] on label "Enrollment student only" at bounding box center [981, 265] width 78 height 28
click at [938, 253] on input "Enrollment student only" at bounding box center [932, 257] width 9 height 9
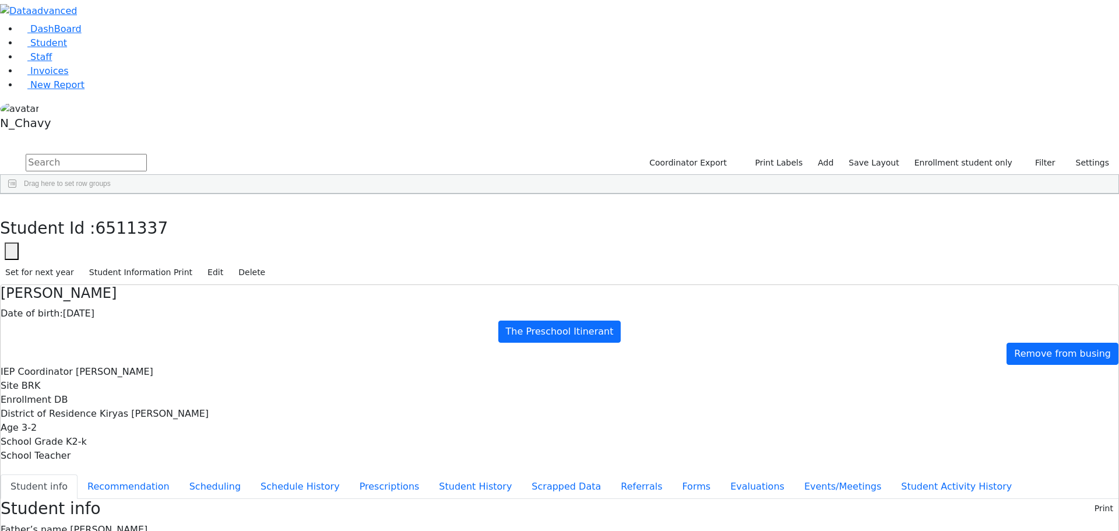
click at [119, 458] on div "[PERSON_NAME]" at bounding box center [89, 466] width 60 height 16
click at [720, 474] on button "Evaluations" at bounding box center [757, 486] width 74 height 24
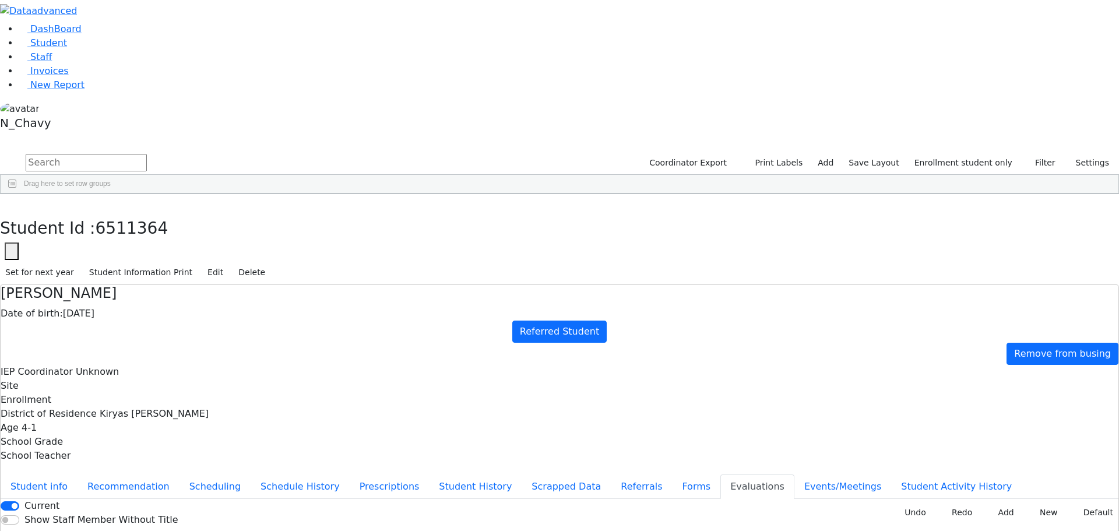
type input "[DATE]"
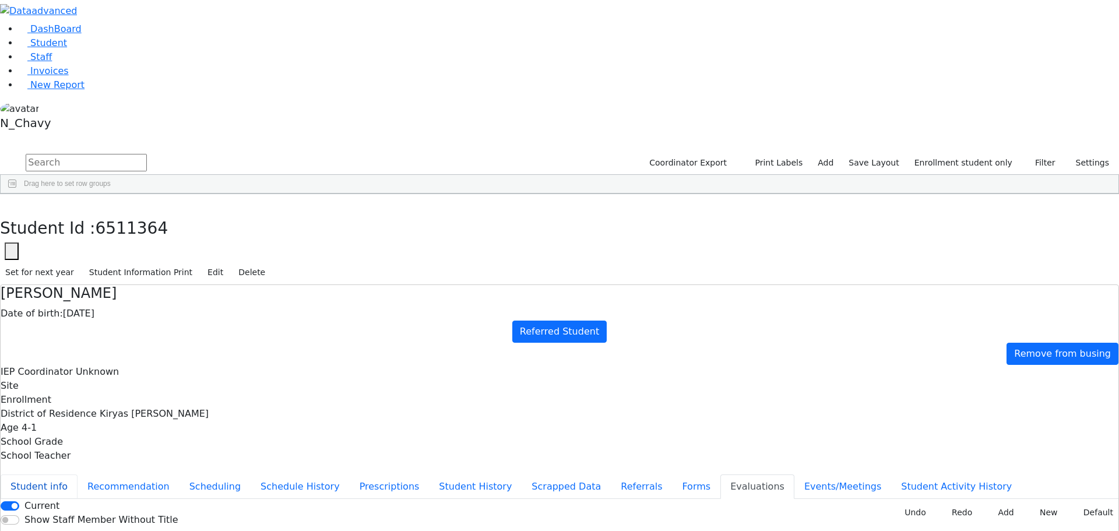
click at [78, 474] on button "Student info" at bounding box center [39, 486] width 77 height 24
click at [217, 24] on div "DashBoard Student Staff Invoices New Report 39" at bounding box center [559, 454] width 1119 height 908
click at [12, 203] on icon "button" at bounding box center [8, 206] width 6 height 7
click at [15, 135] on button "button" at bounding box center [7, 139] width 15 height 8
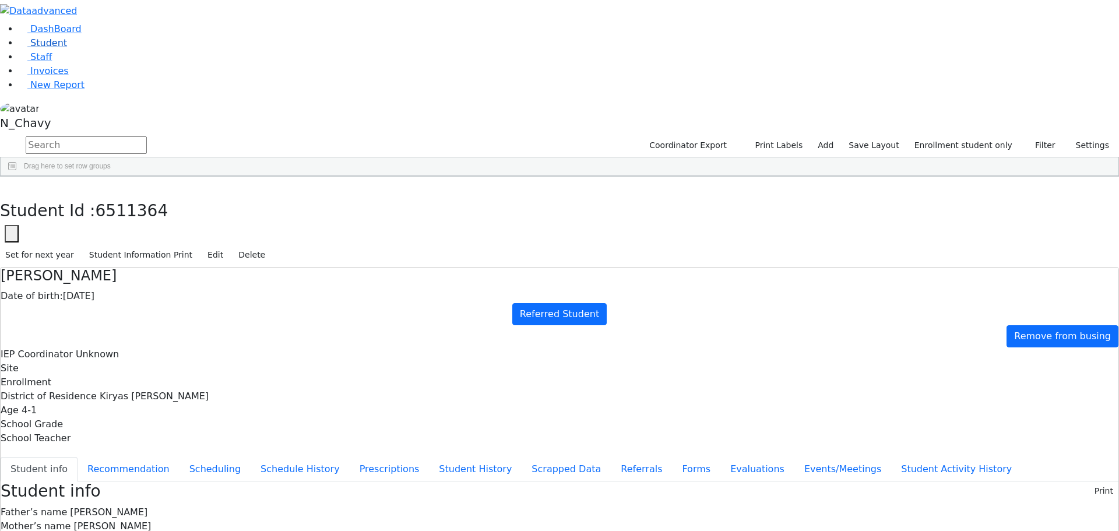
click at [64, 48] on link "Student" at bounding box center [43, 42] width 48 height 11
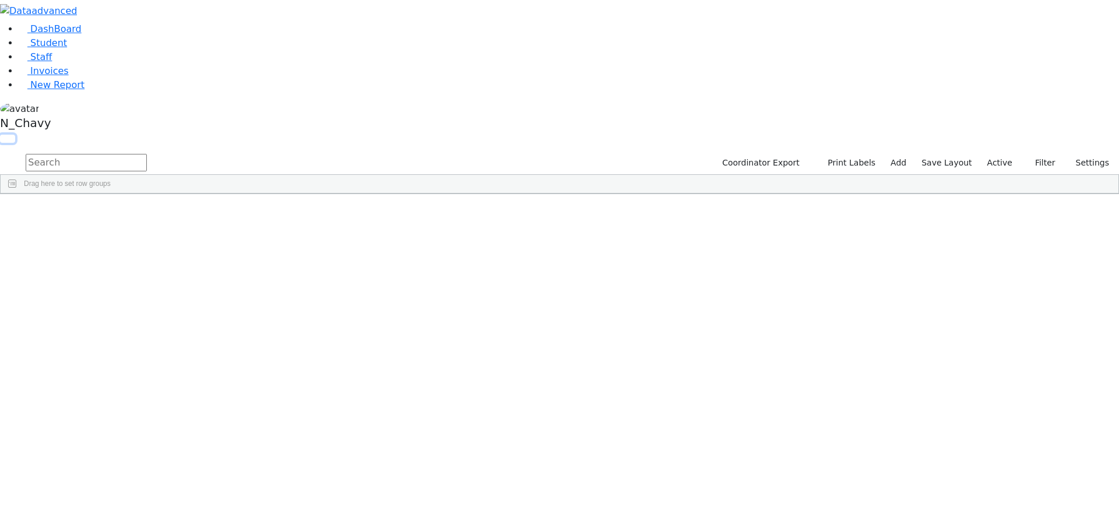
click at [15, 135] on button "button" at bounding box center [7, 139] width 15 height 8
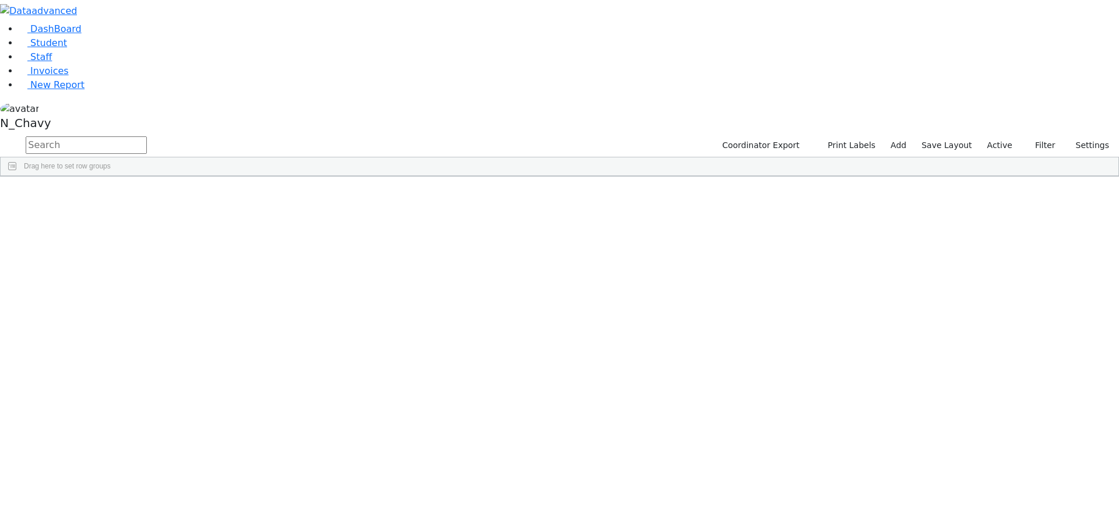
click at [0, 0] on button "button" at bounding box center [0, 0] width 0 height 0
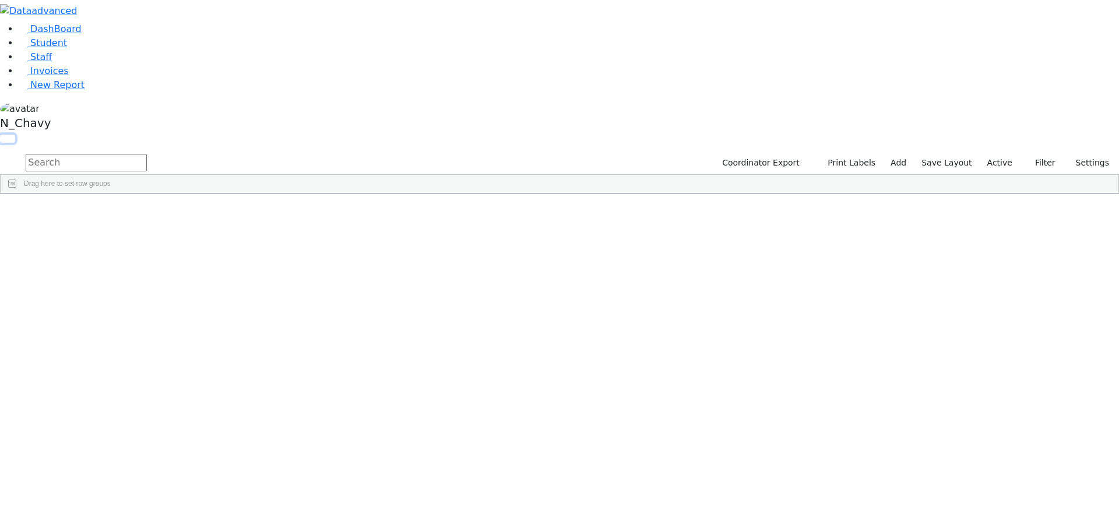
click at [15, 135] on button "button" at bounding box center [7, 139] width 15 height 8
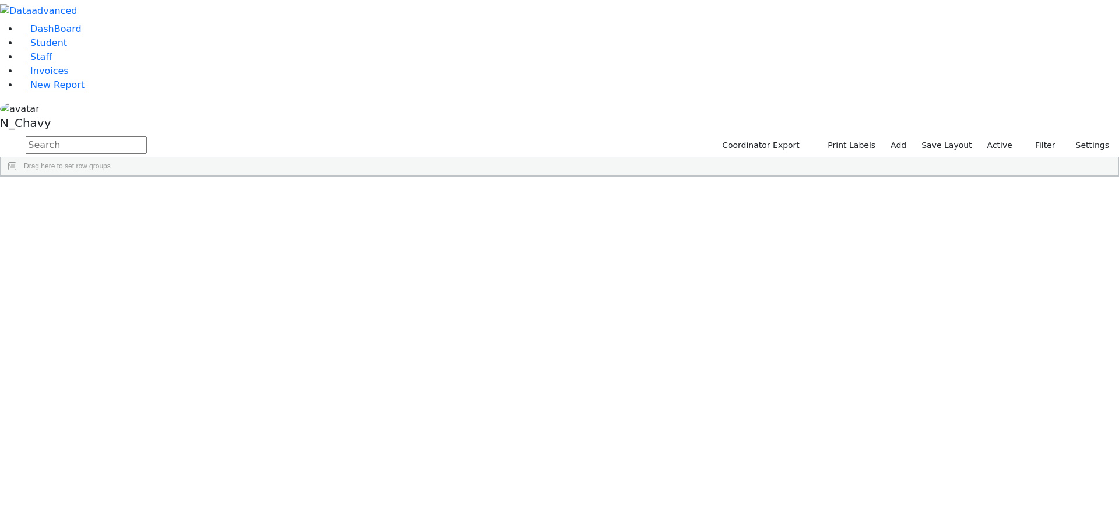
click at [0, 0] on button "button" at bounding box center [0, 0] width 0 height 0
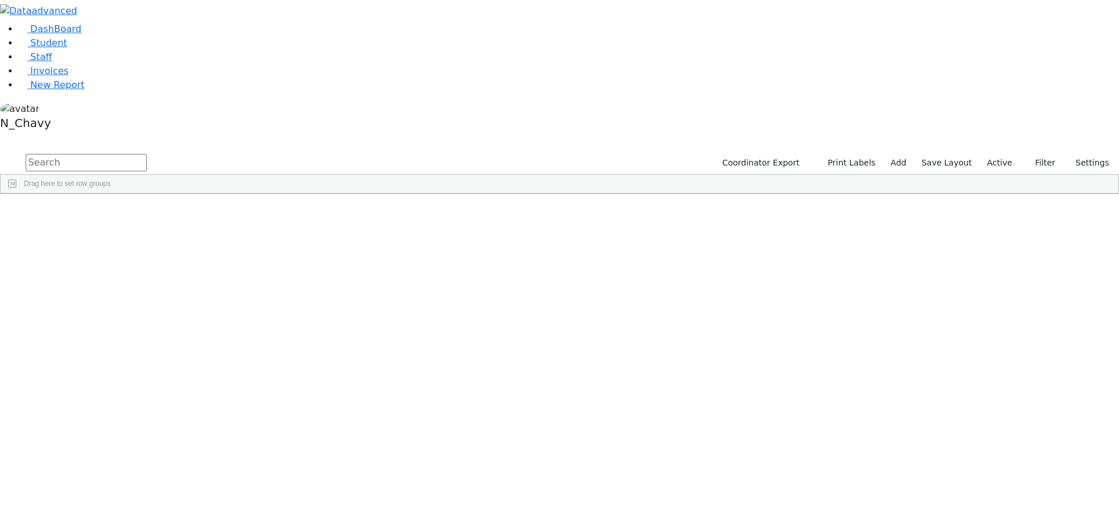
click at [147, 154] on input "text" at bounding box center [86, 162] width 121 height 17
type input "conti"
click at [147, 154] on input "conti" at bounding box center [86, 162] width 121 height 17
click at [67, 48] on link "Student" at bounding box center [43, 42] width 48 height 11
